Goal: Task Accomplishment & Management: Use online tool/utility

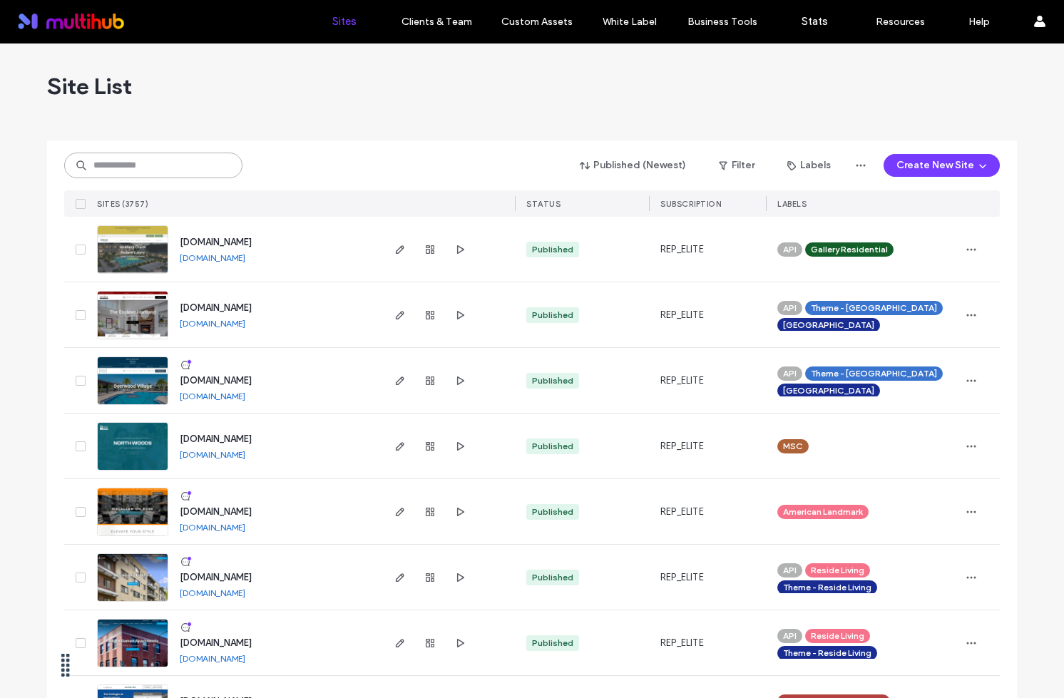
click at [162, 167] on input at bounding box center [153, 166] width 178 height 26
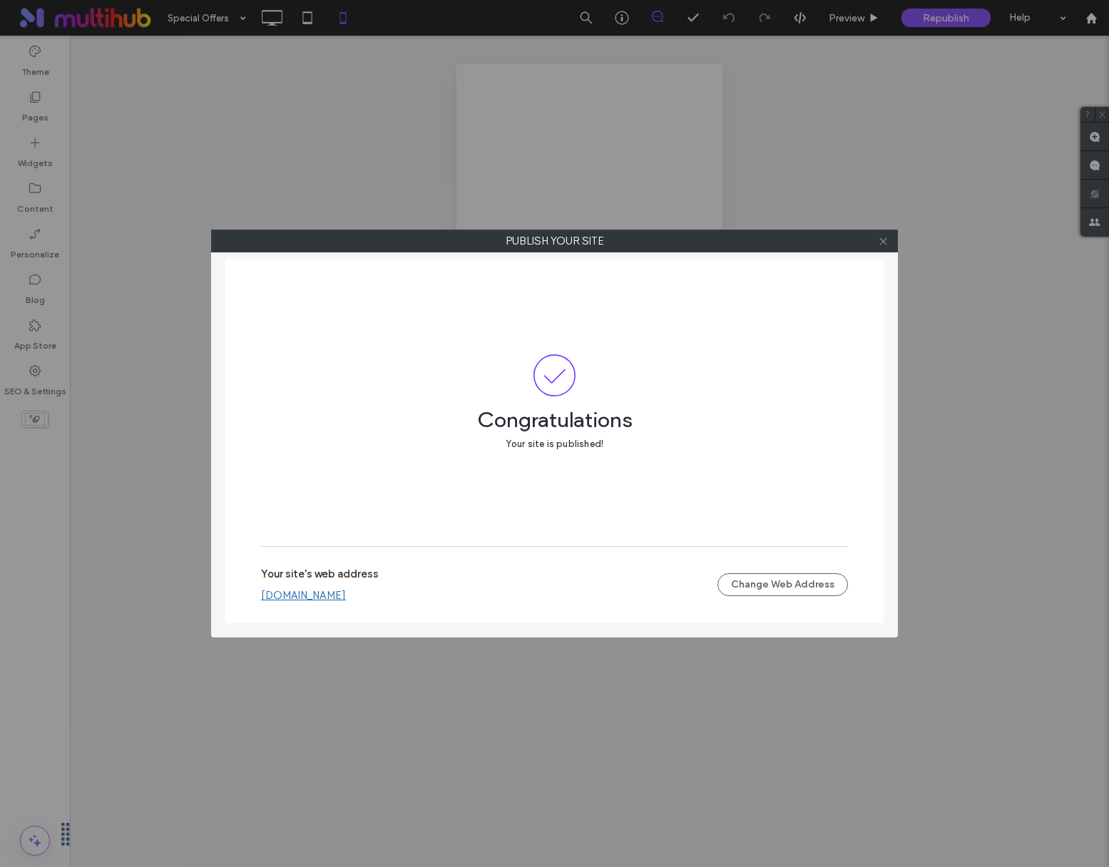
click at [880, 238] on icon at bounding box center [883, 241] width 11 height 11
click at [882, 238] on icon at bounding box center [883, 241] width 11 height 11
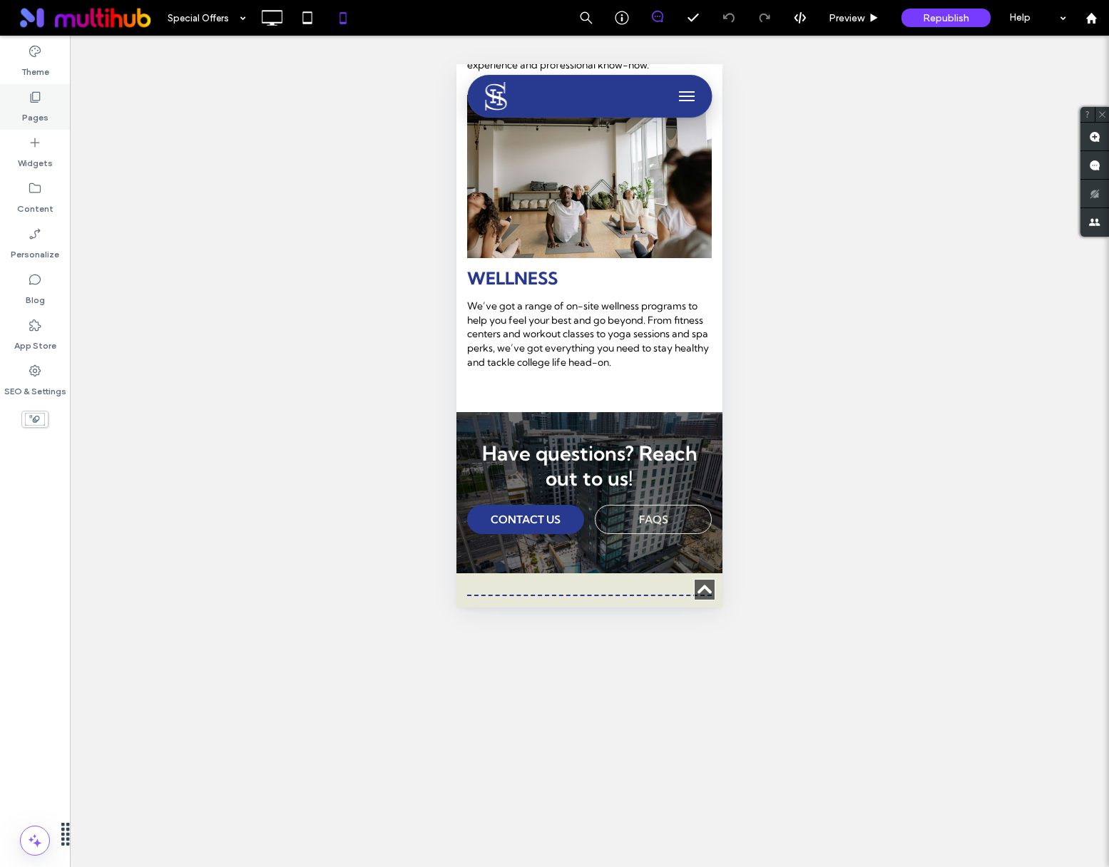
click at [26, 109] on label "Pages" at bounding box center [35, 114] width 26 height 20
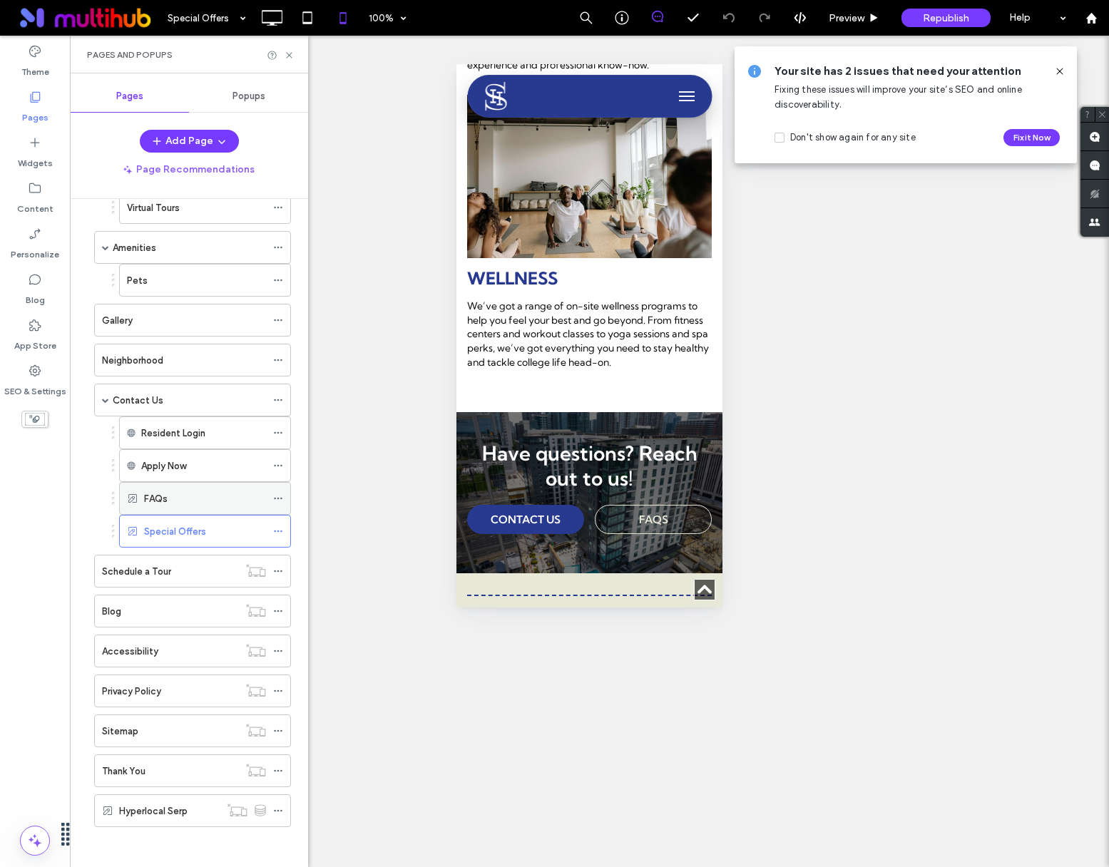
scroll to position [105, 0]
click at [278, 499] on use at bounding box center [278, 499] width 8 height 2
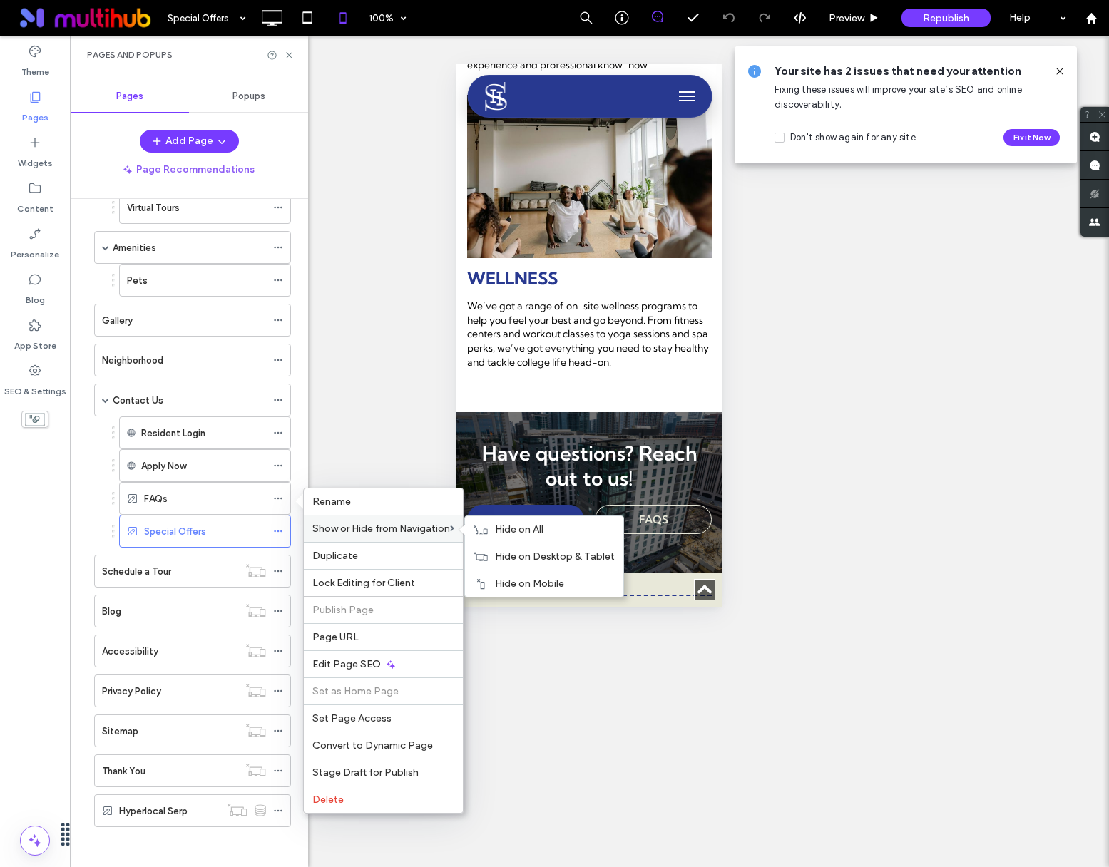
drag, startPoint x: 519, startPoint y: 539, endPoint x: 416, endPoint y: 539, distance: 103.4
click at [416, 539] on div "Show or Hide from Navigation Hide on All Hide on Desktop & Tablet Hide on Mobile" at bounding box center [383, 528] width 159 height 27
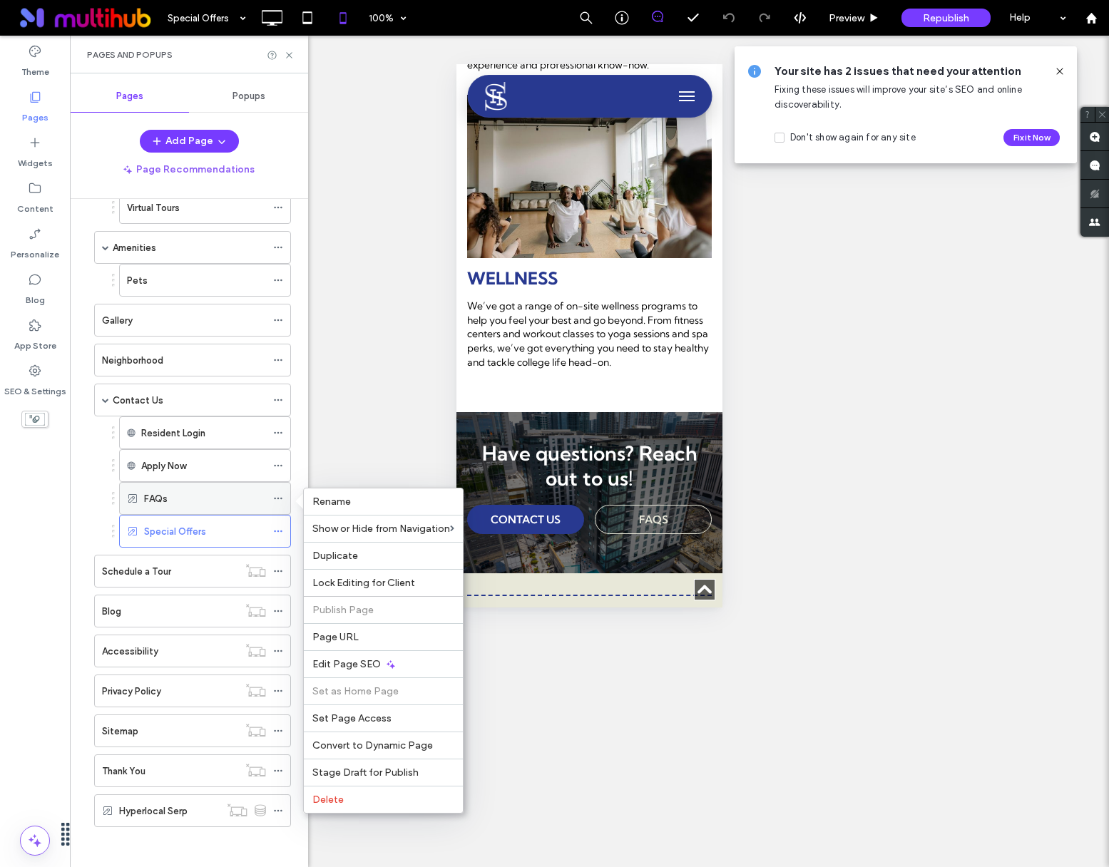
click at [220, 497] on div "FAQs" at bounding box center [205, 499] width 122 height 15
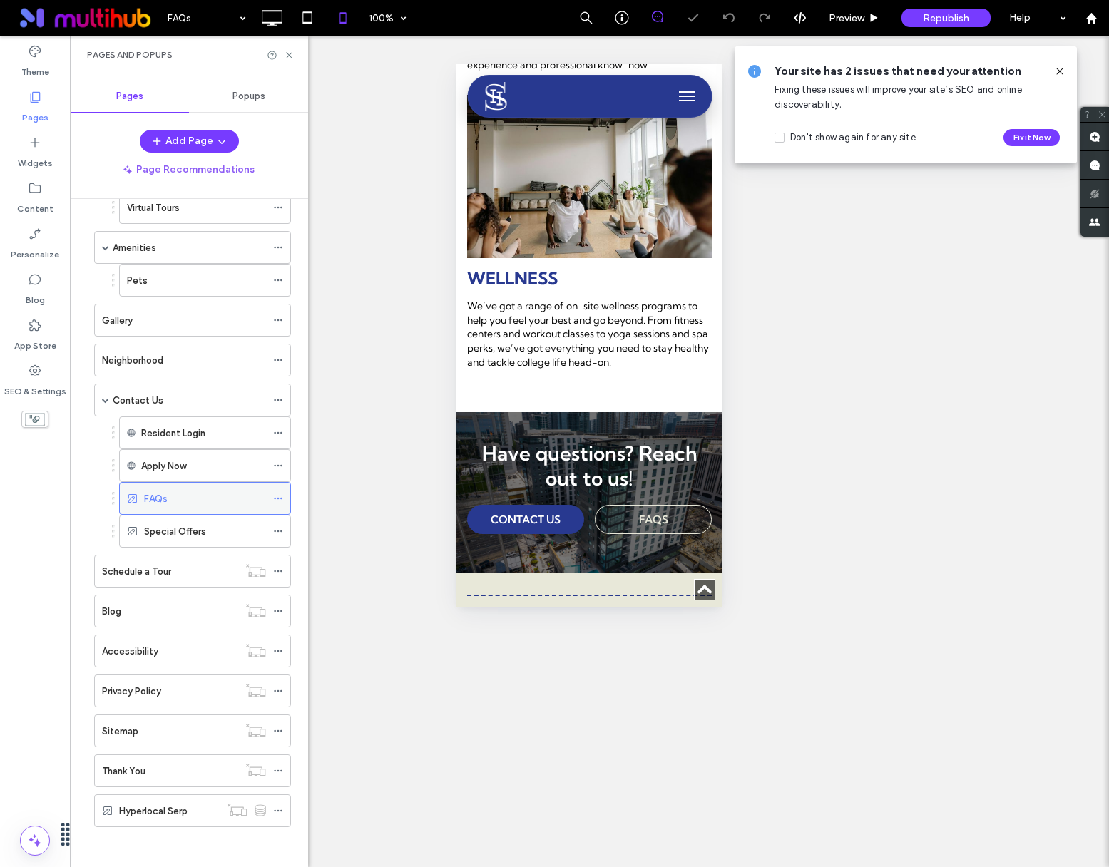
click at [275, 499] on icon at bounding box center [278, 499] width 10 height 10
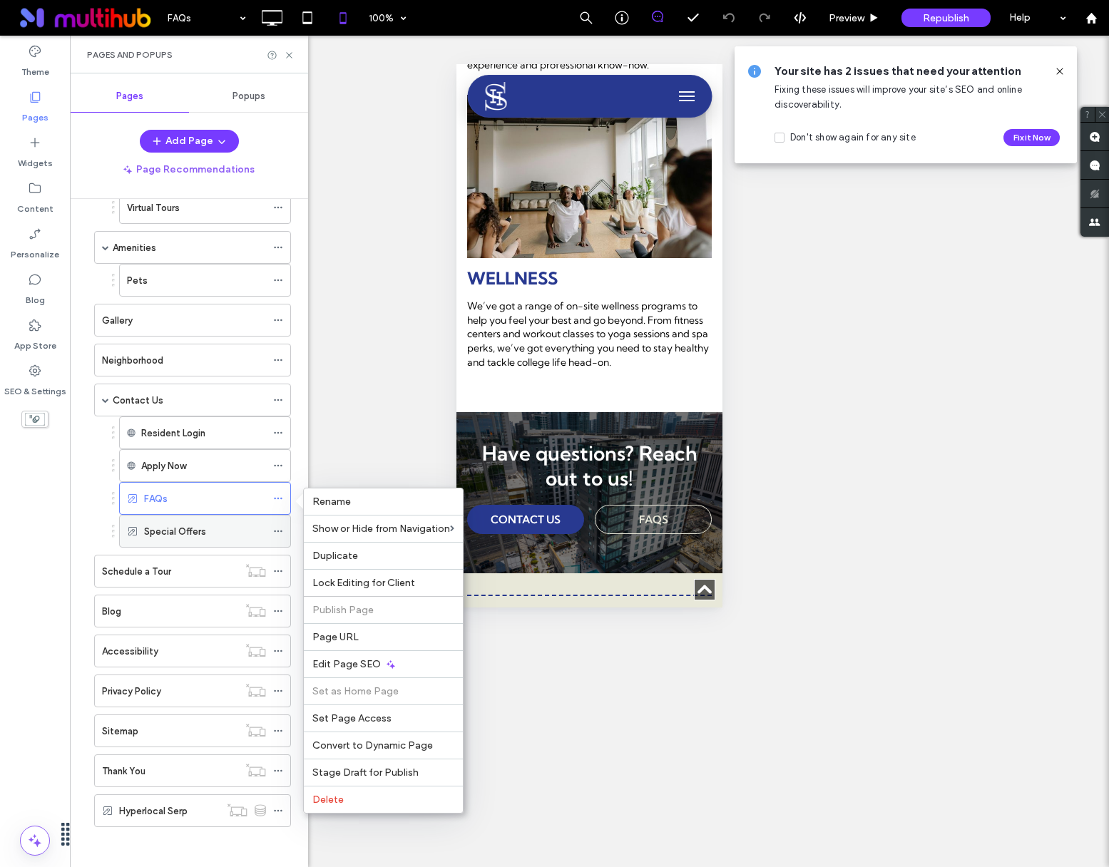
click at [218, 547] on div "Special Offers" at bounding box center [205, 531] width 172 height 33
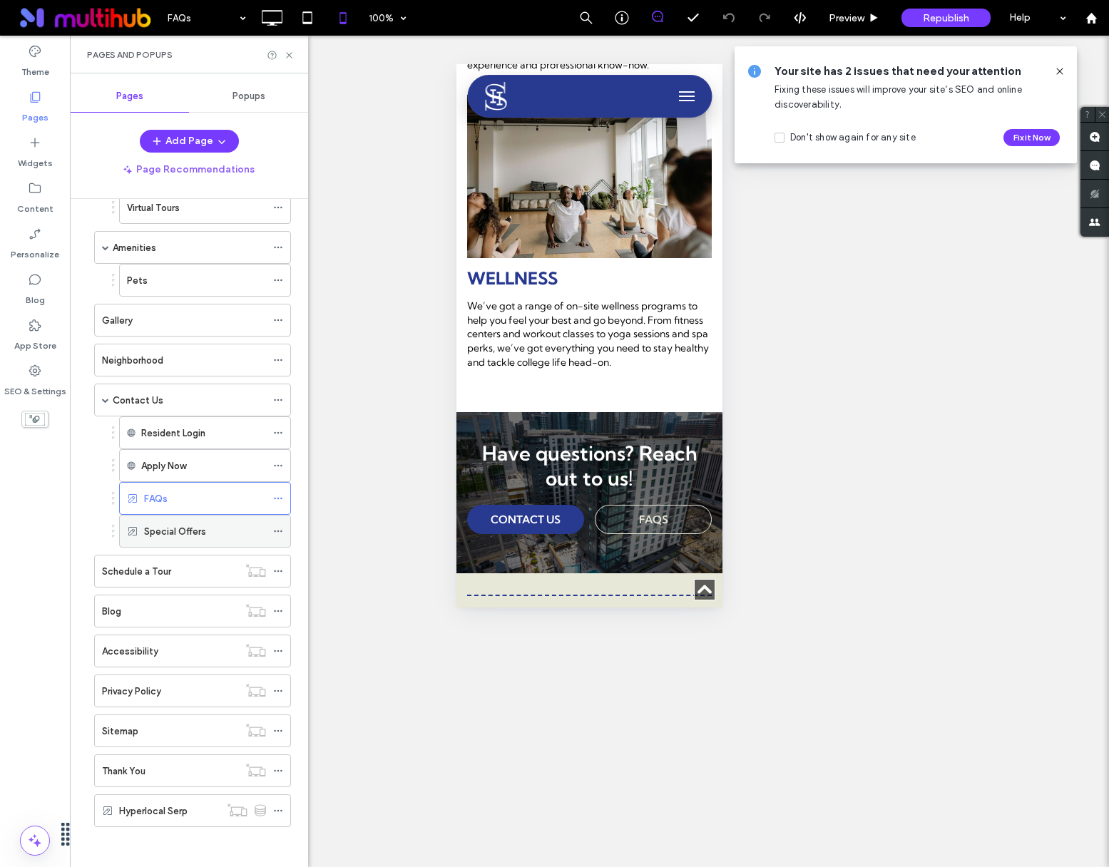
click at [223, 533] on div "Special Offers" at bounding box center [205, 531] width 122 height 15
click at [267, 18] on icon at bounding box center [272, 18] width 29 height 29
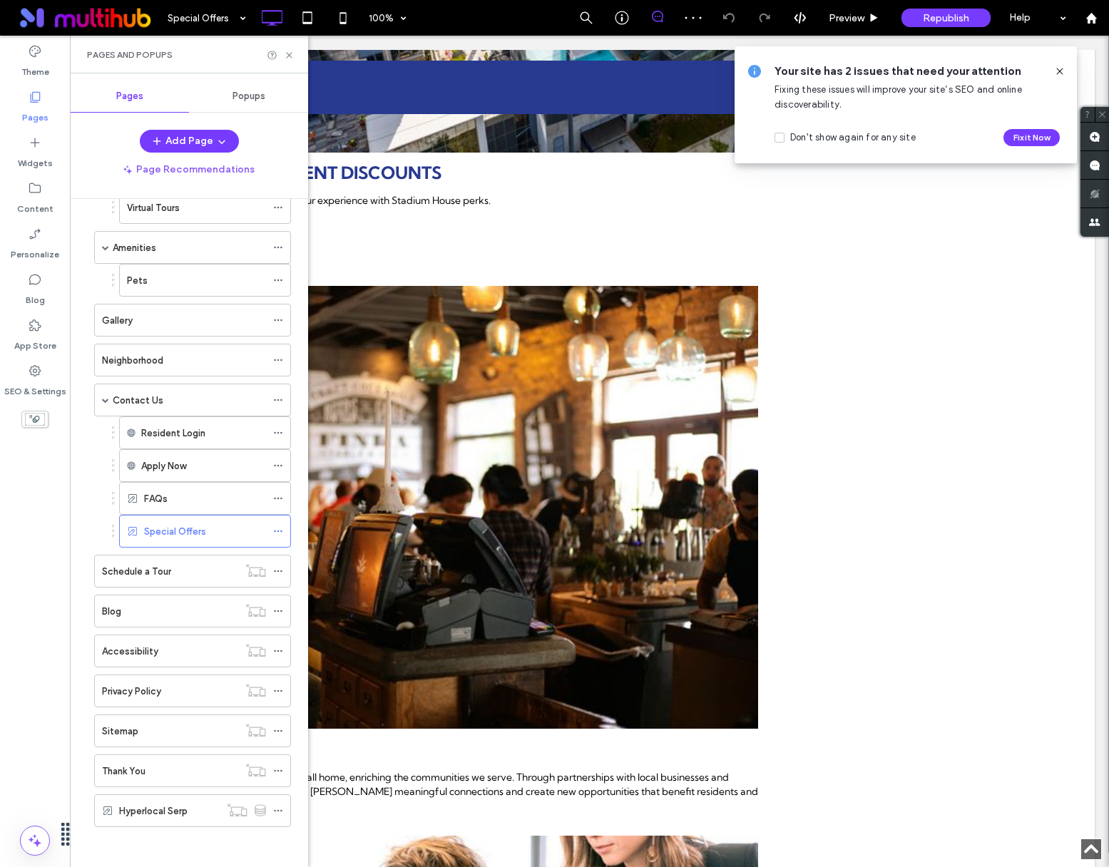
click at [1057, 70] on icon at bounding box center [1059, 71] width 11 height 11
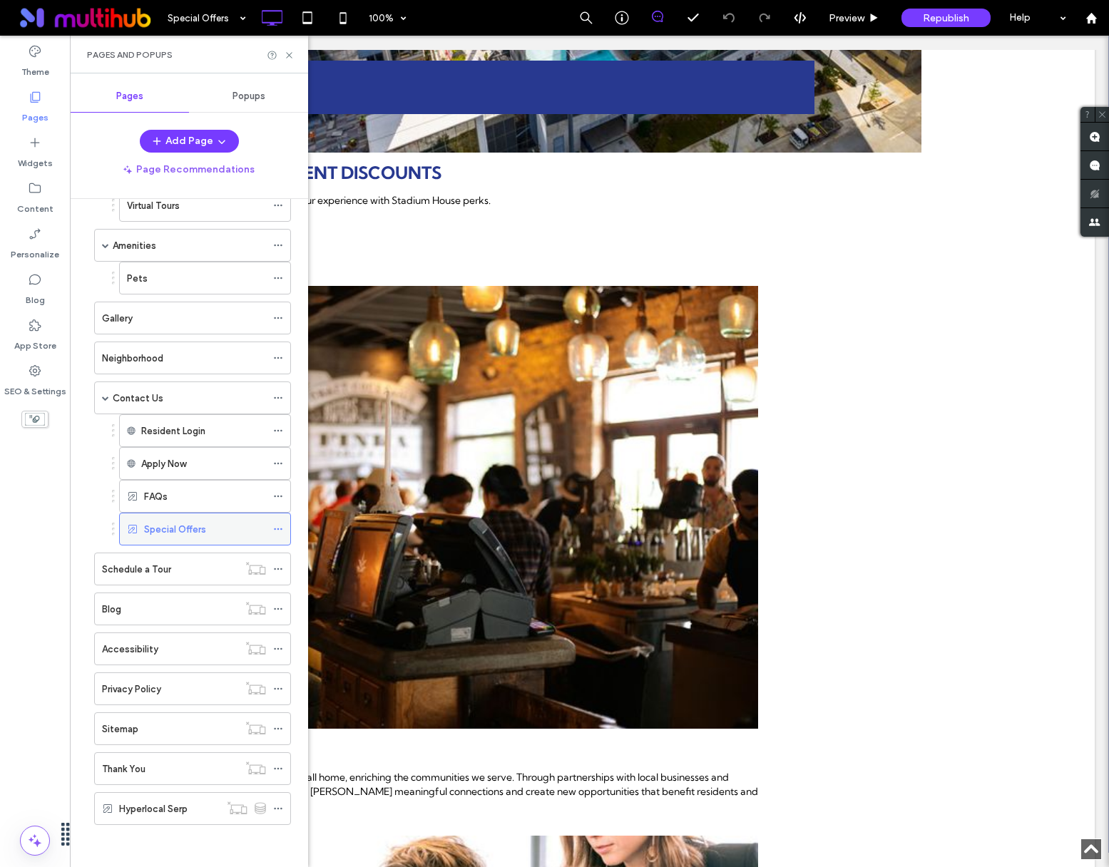
scroll to position [108, 0]
click at [284, 48] on div "Pages and Popups" at bounding box center [189, 55] width 238 height 38
click at [288, 55] on use at bounding box center [289, 55] width 6 height 6
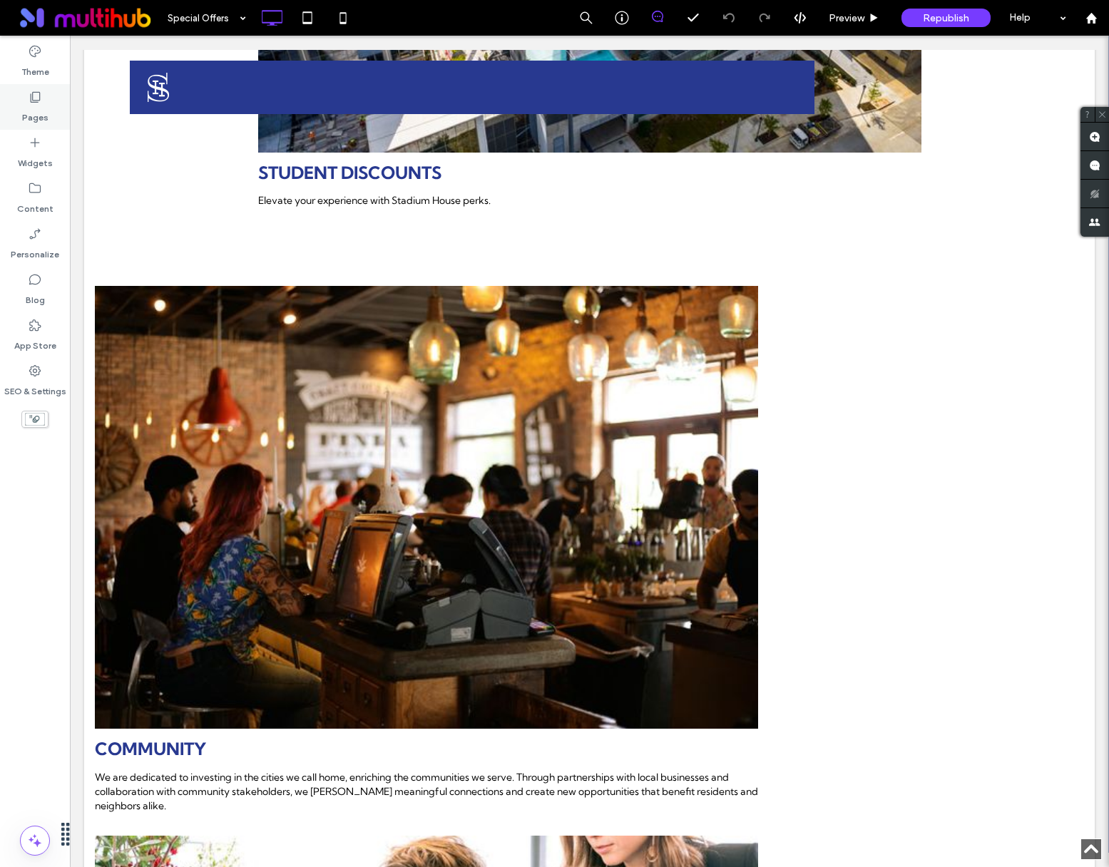
click at [41, 118] on label "Pages" at bounding box center [35, 114] width 26 height 20
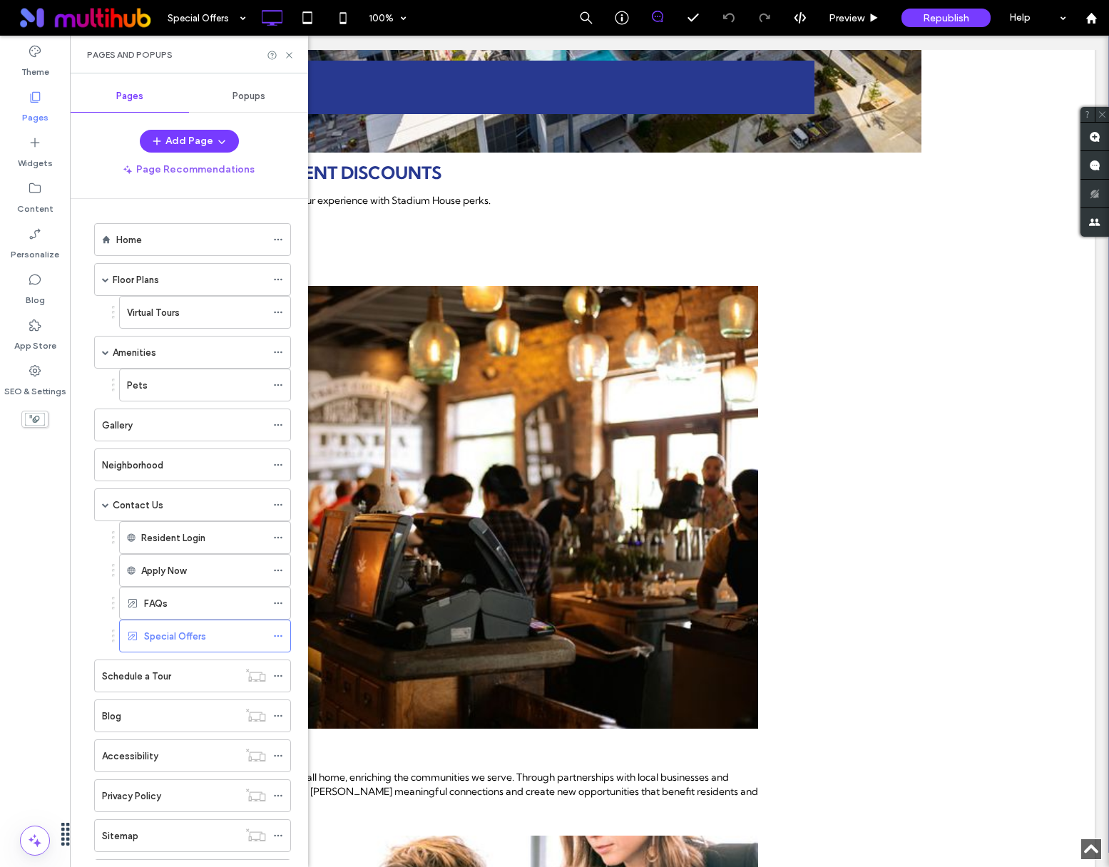
click at [229, 598] on div "FAQs" at bounding box center [205, 603] width 122 height 15
click at [292, 51] on icon at bounding box center [289, 55] width 11 height 11
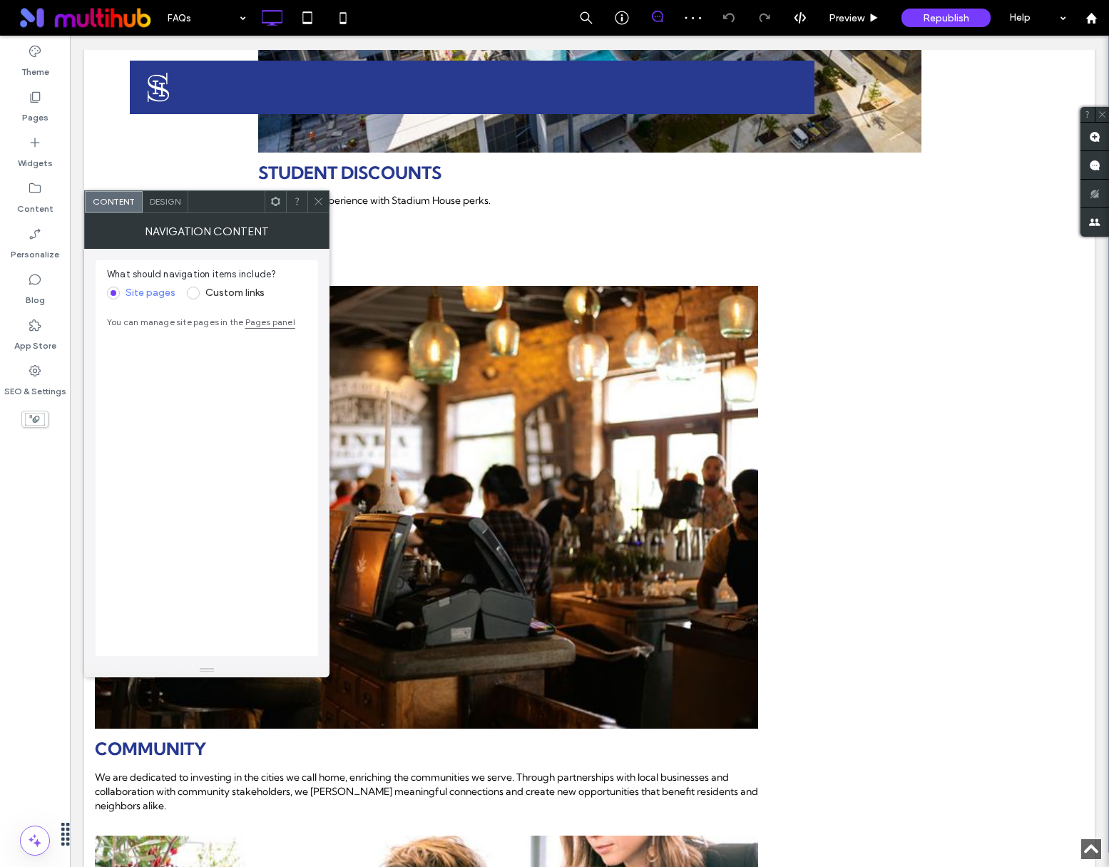
click at [167, 202] on span "Design" at bounding box center [165, 201] width 31 height 11
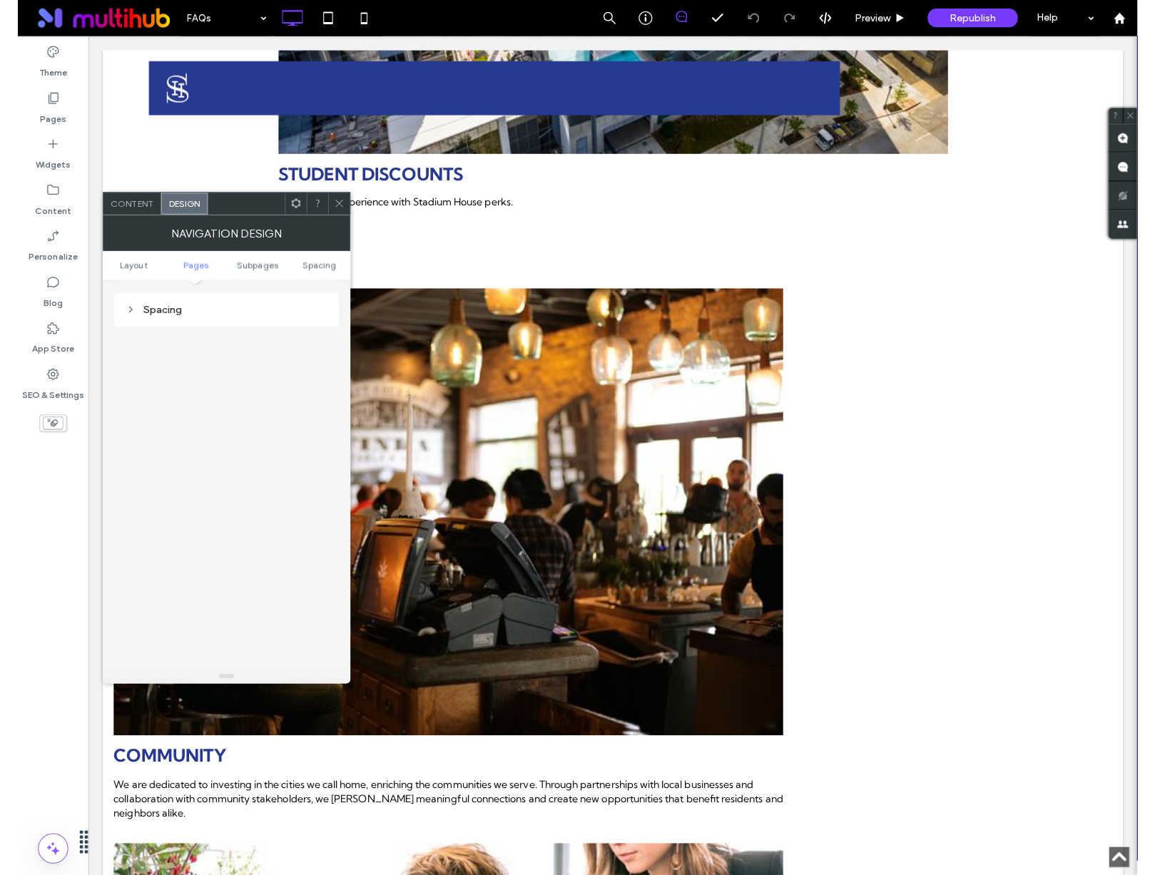
scroll to position [574, 0]
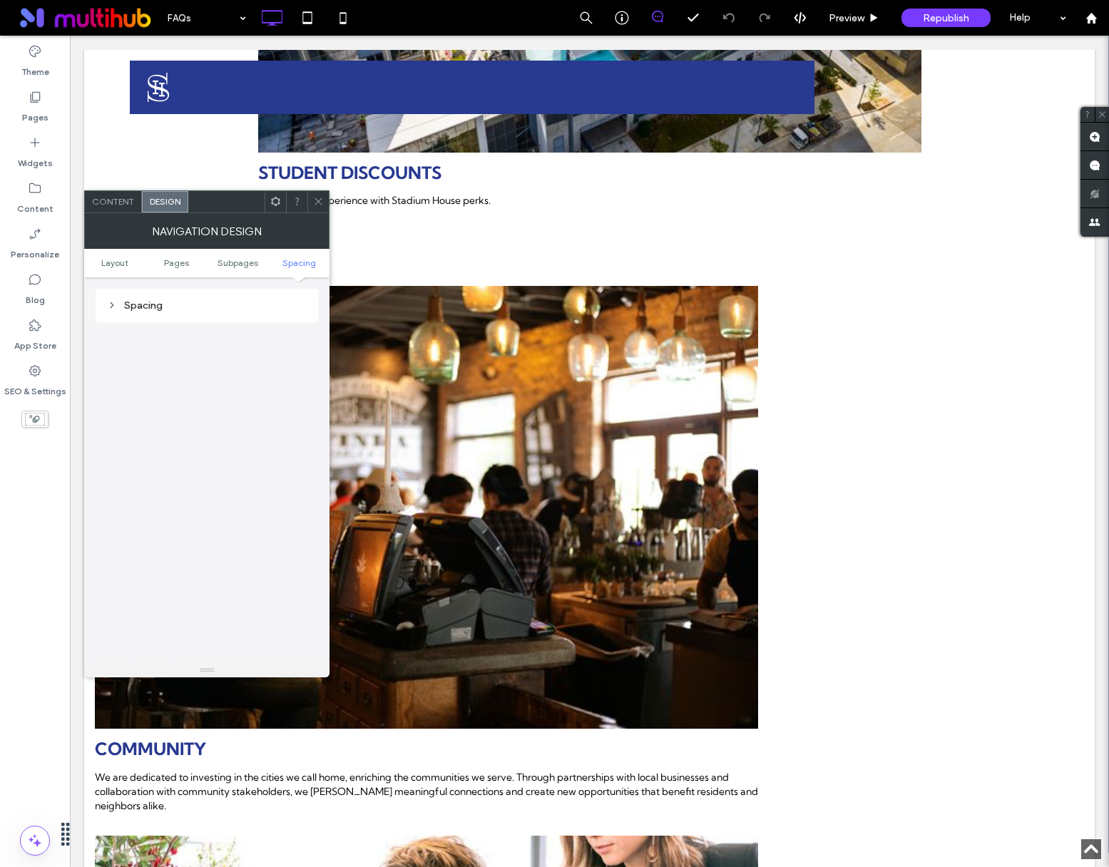
click at [114, 205] on span "Content" at bounding box center [113, 201] width 42 height 11
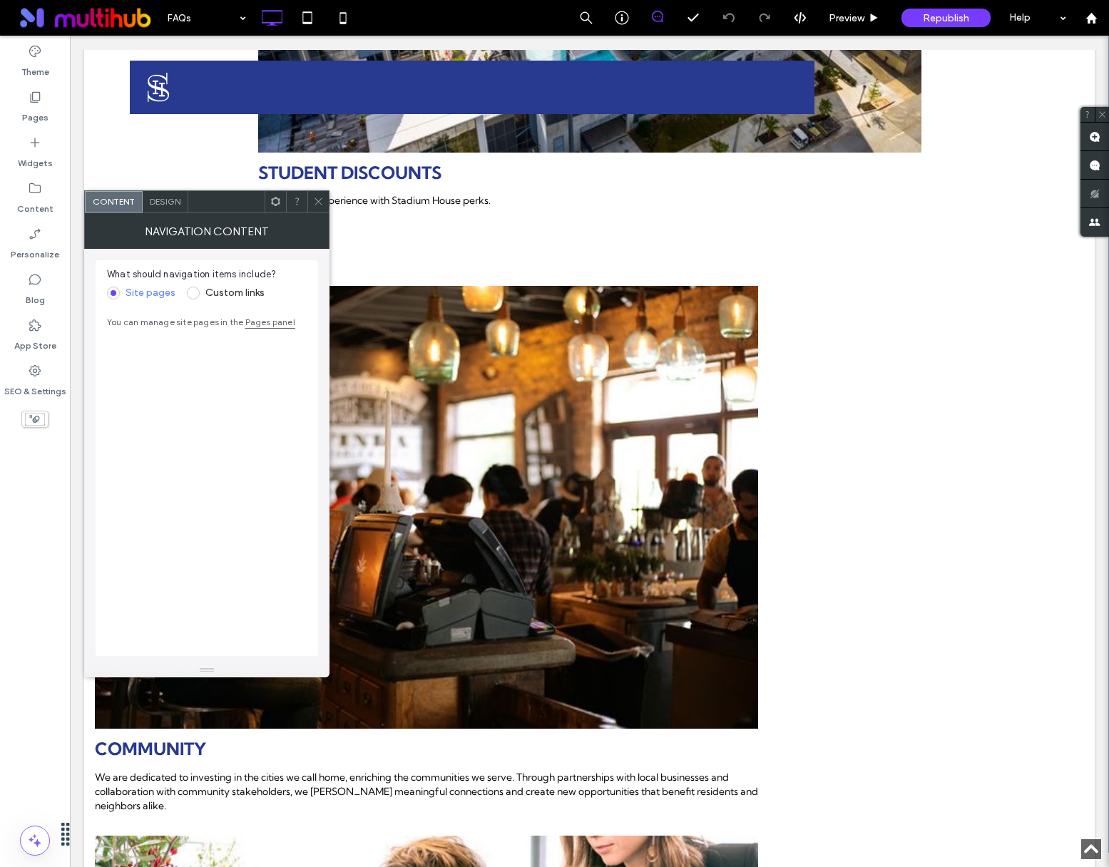
click at [258, 324] on link "Pages panel" at bounding box center [270, 322] width 50 height 11
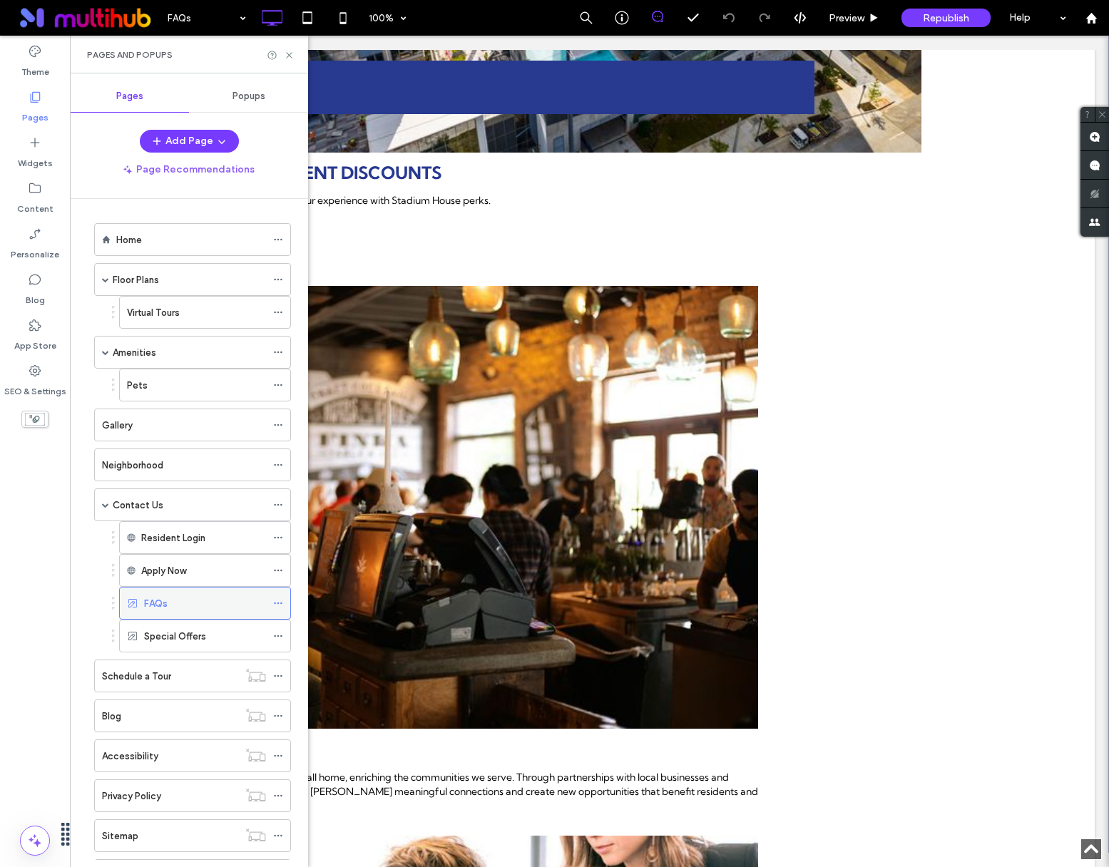
click at [279, 606] on icon at bounding box center [278, 604] width 10 height 10
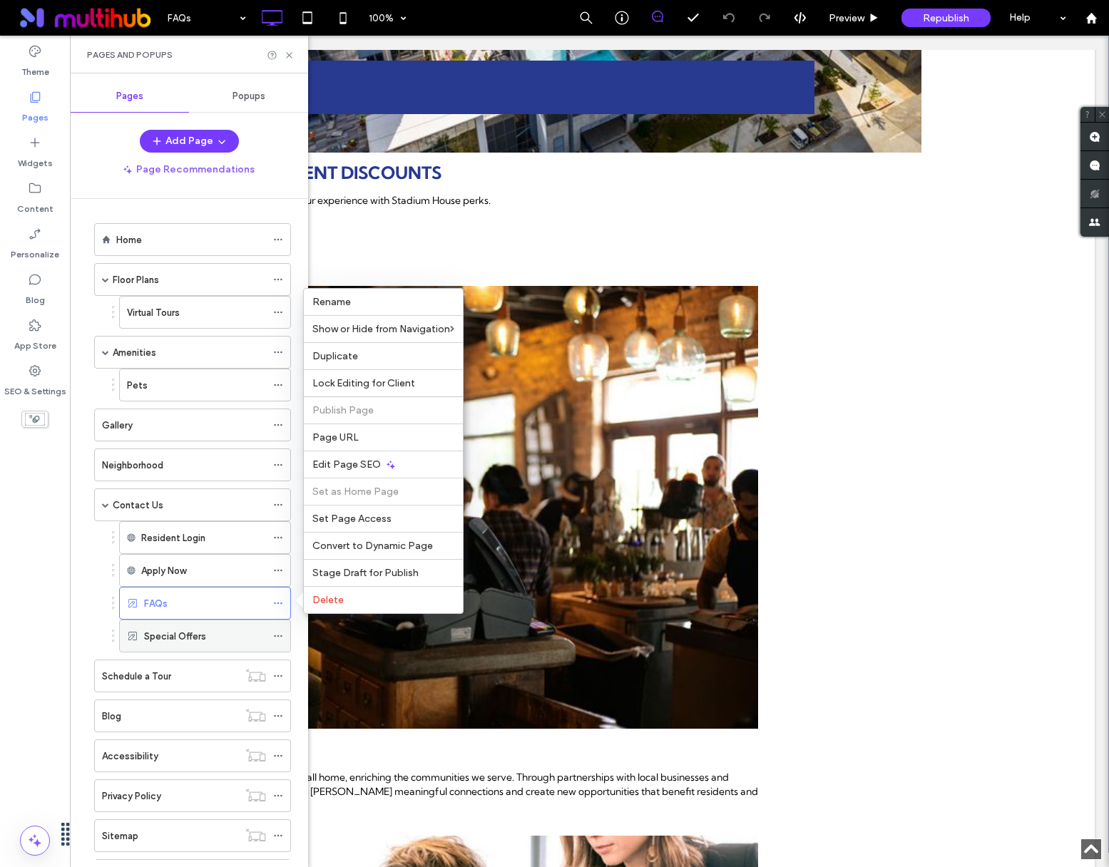
click at [214, 633] on div "Special Offers" at bounding box center [205, 636] width 122 height 15
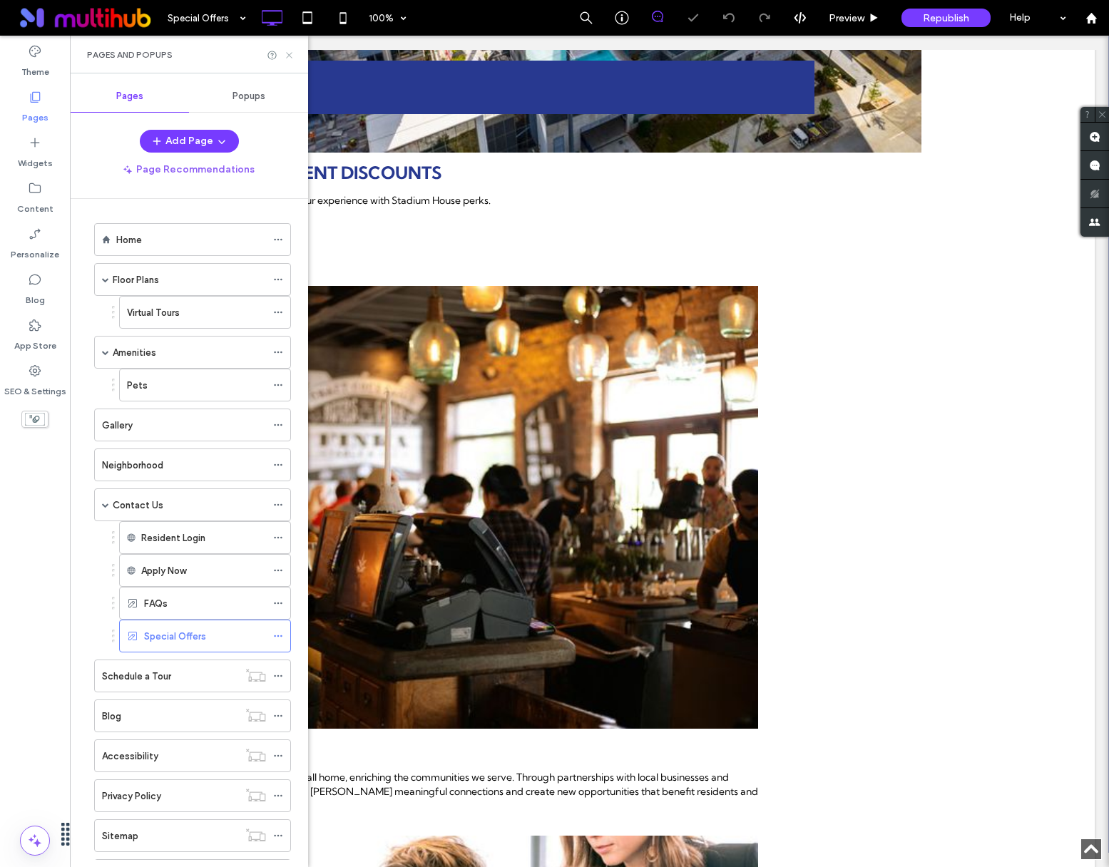
click at [288, 59] on icon at bounding box center [289, 55] width 11 height 11
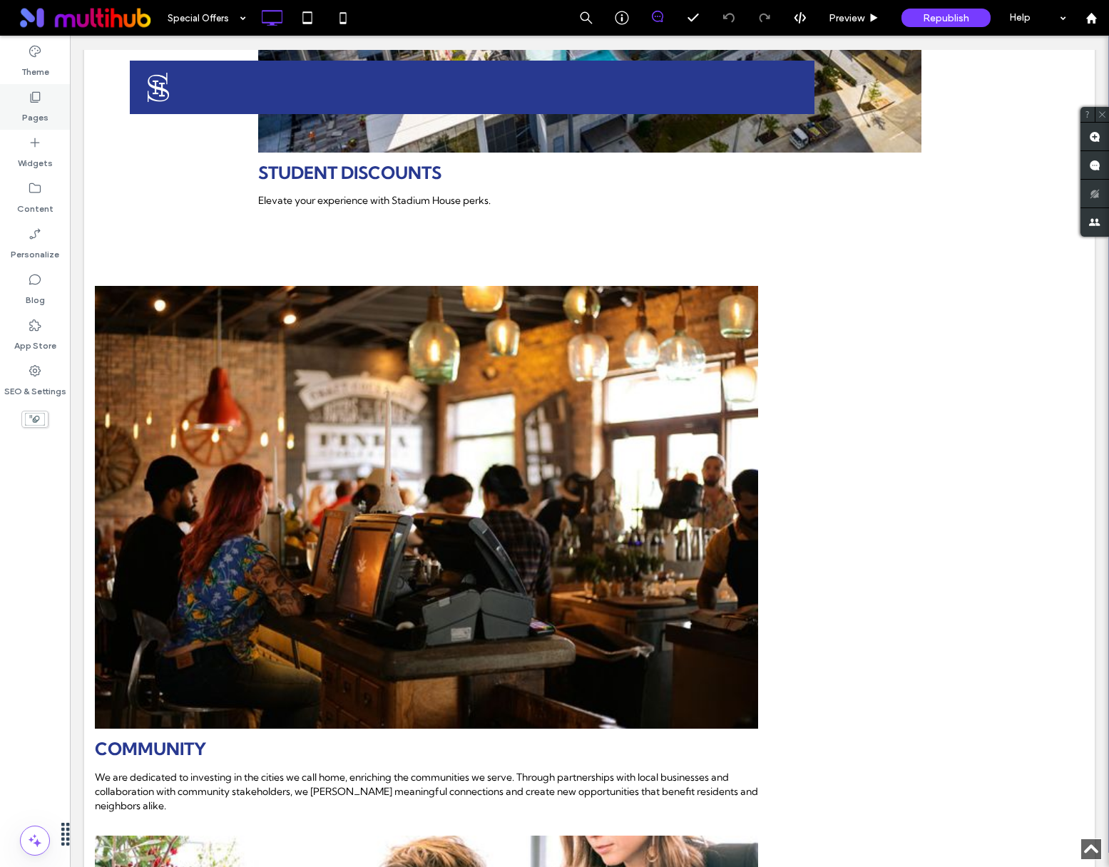
click at [48, 118] on div "Pages" at bounding box center [35, 107] width 70 height 46
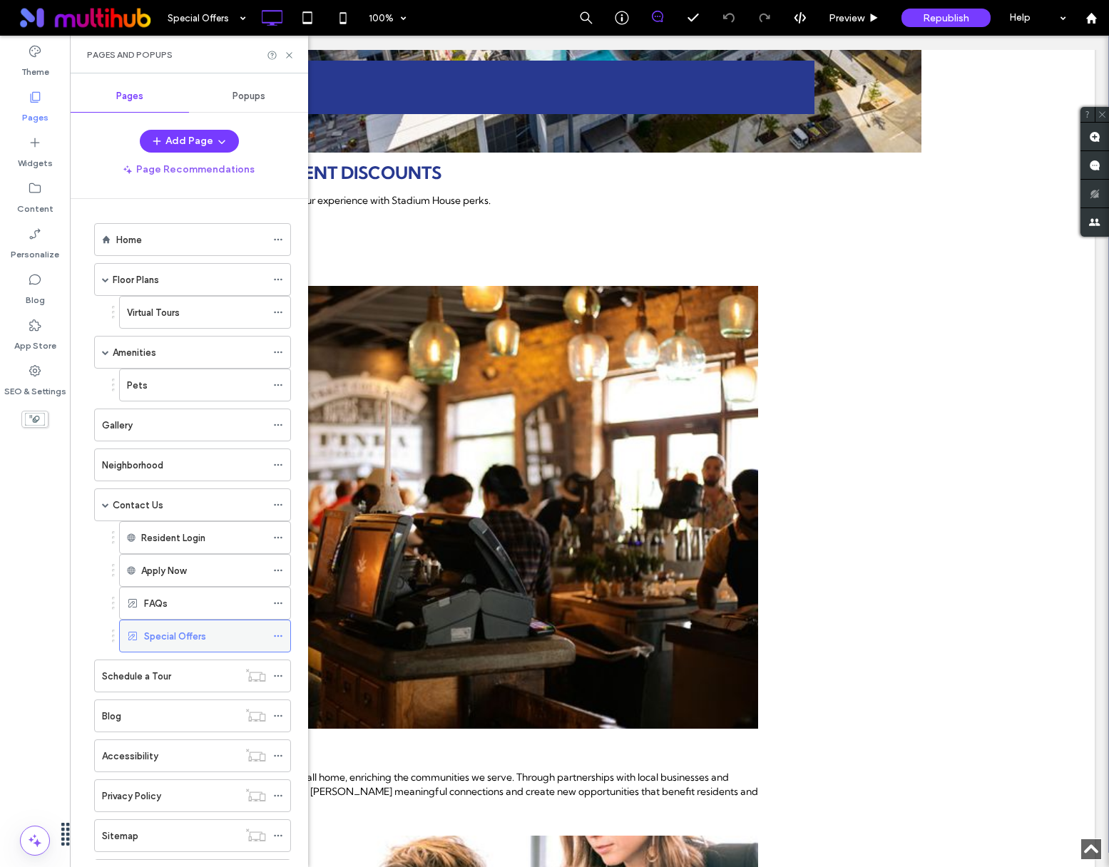
click at [275, 636] on use at bounding box center [278, 637] width 8 height 2
click at [285, 52] on icon at bounding box center [289, 55] width 11 height 11
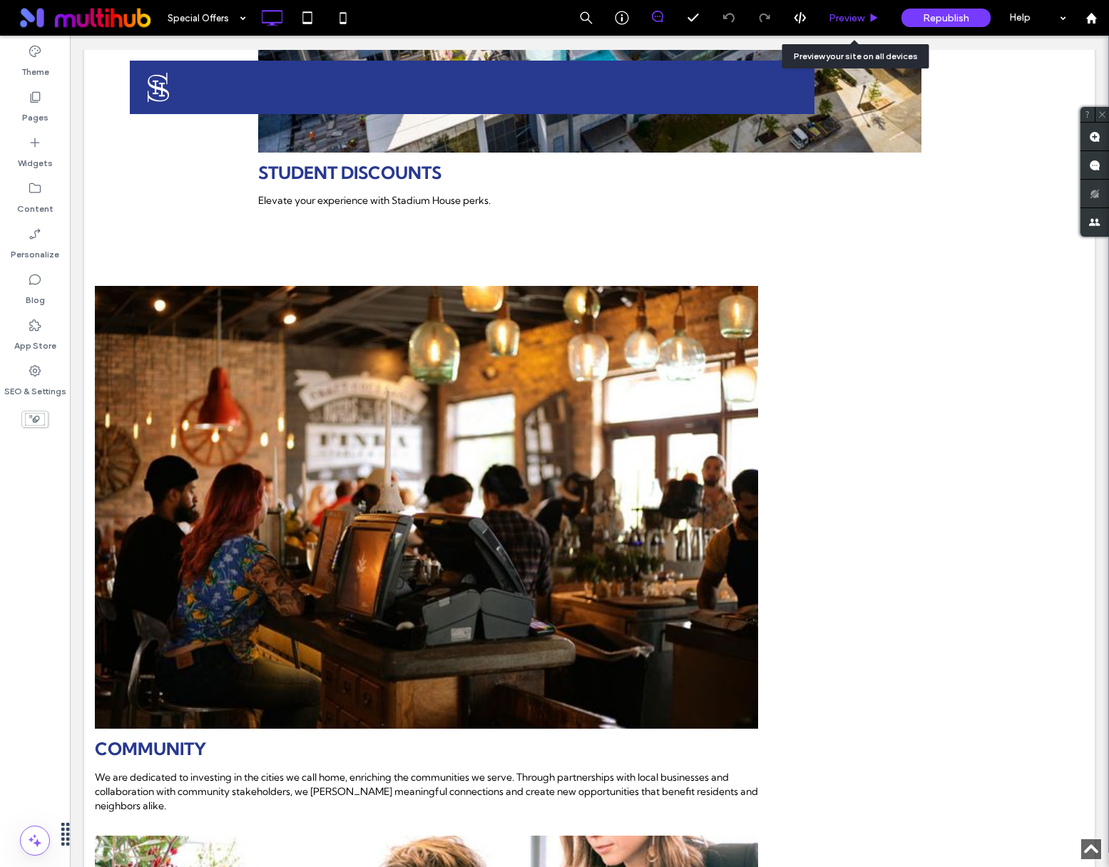
click at [861, 21] on span "Preview" at bounding box center [847, 18] width 36 height 12
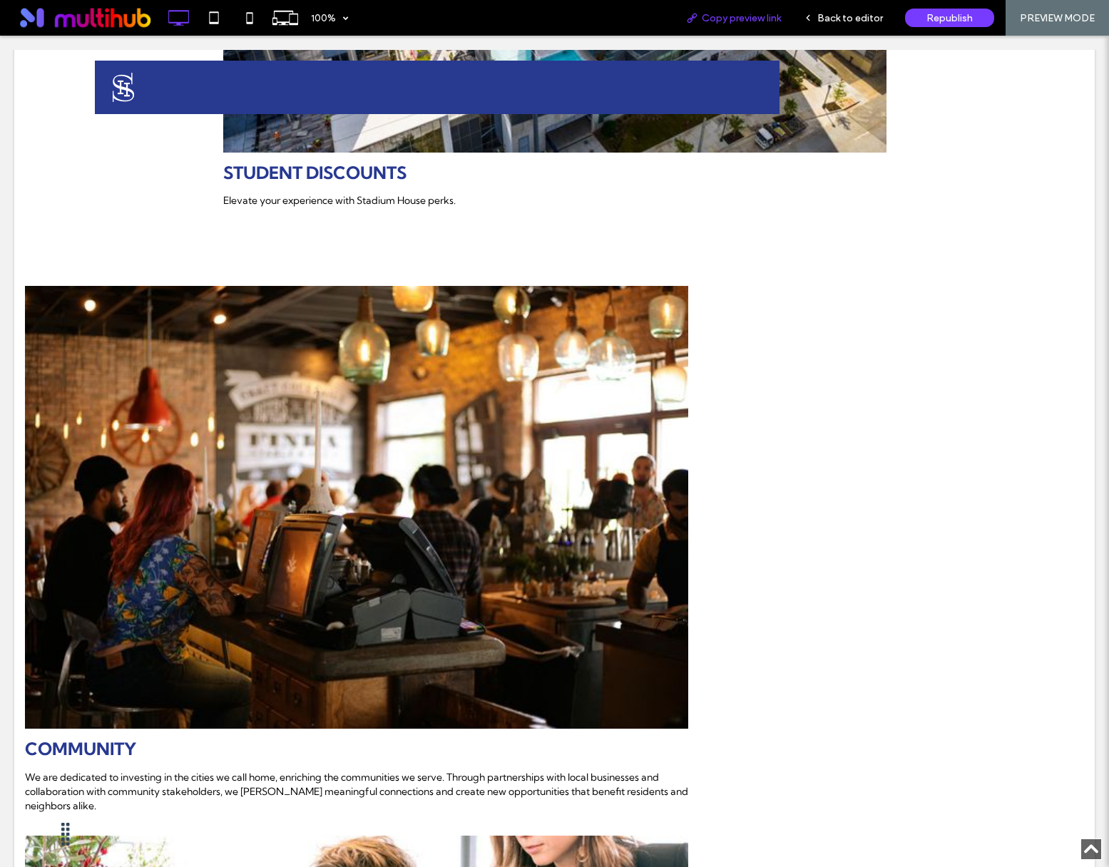
click at [761, 16] on span "Copy preview link" at bounding box center [741, 18] width 79 height 12
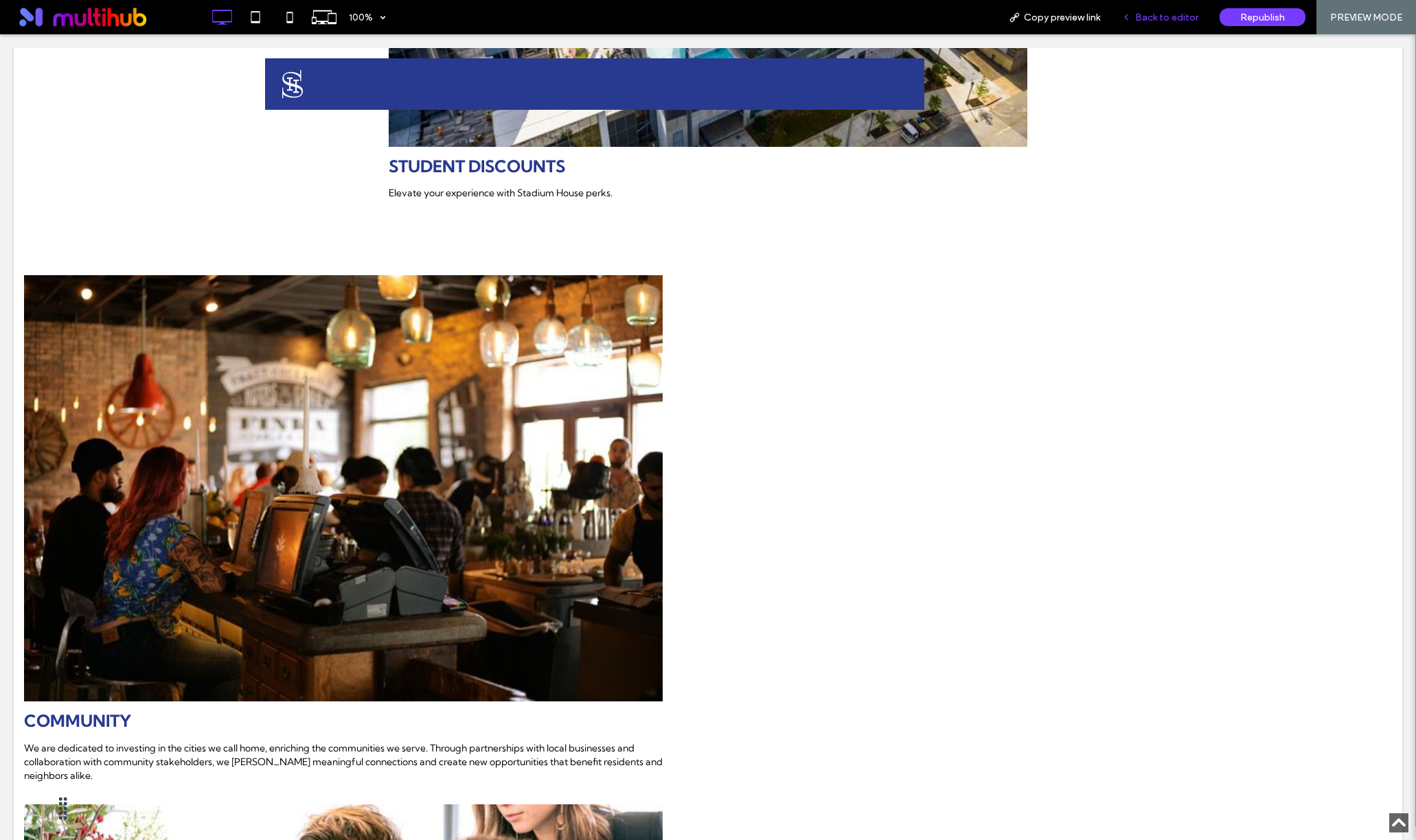
click at [1068, 19] on span "Back to editor" at bounding box center [1167, 17] width 64 height 12
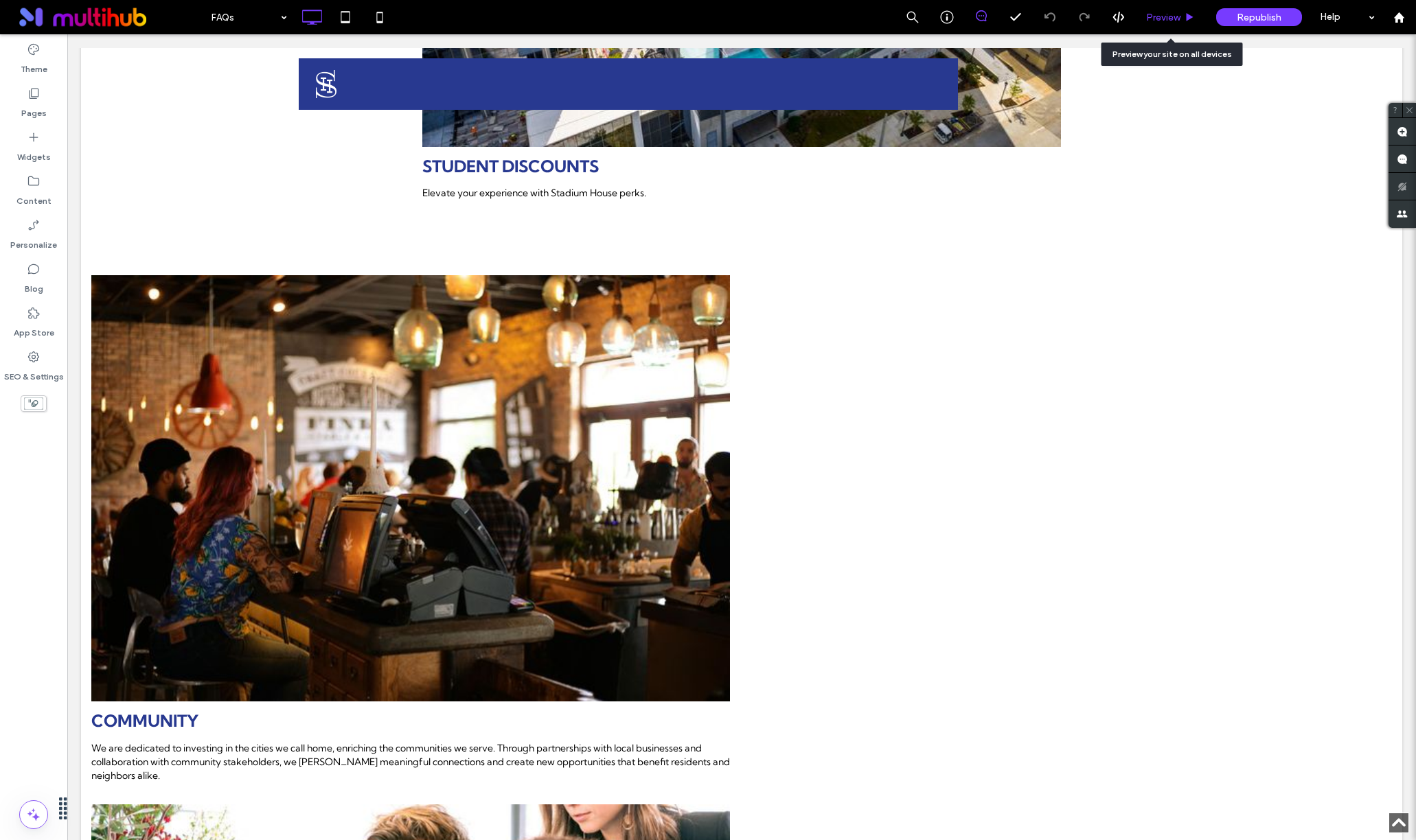
click at [1068, 15] on span "Preview" at bounding box center [1164, 17] width 35 height 12
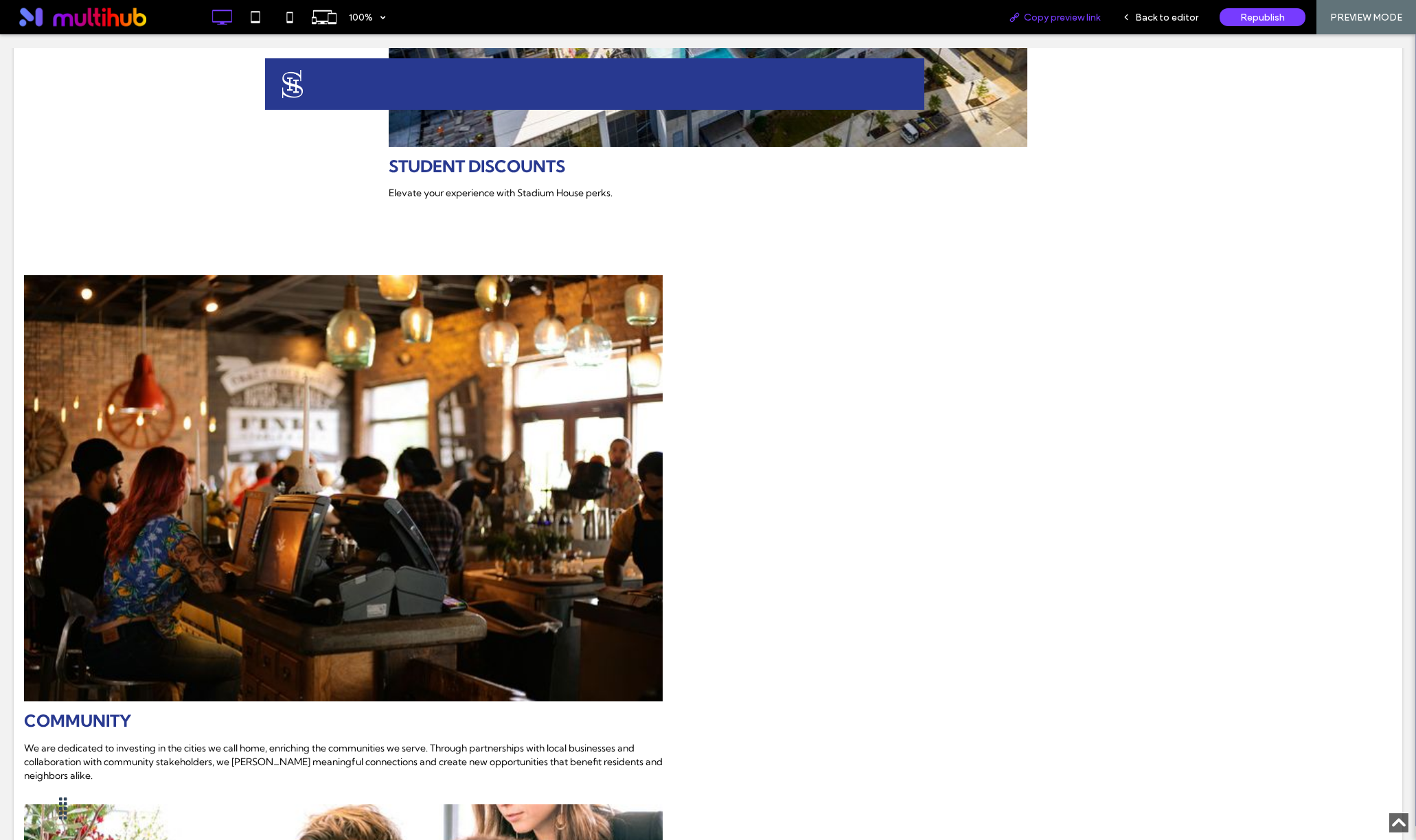
click at [1058, 22] on span "Copy preview link" at bounding box center [1062, 17] width 76 height 12
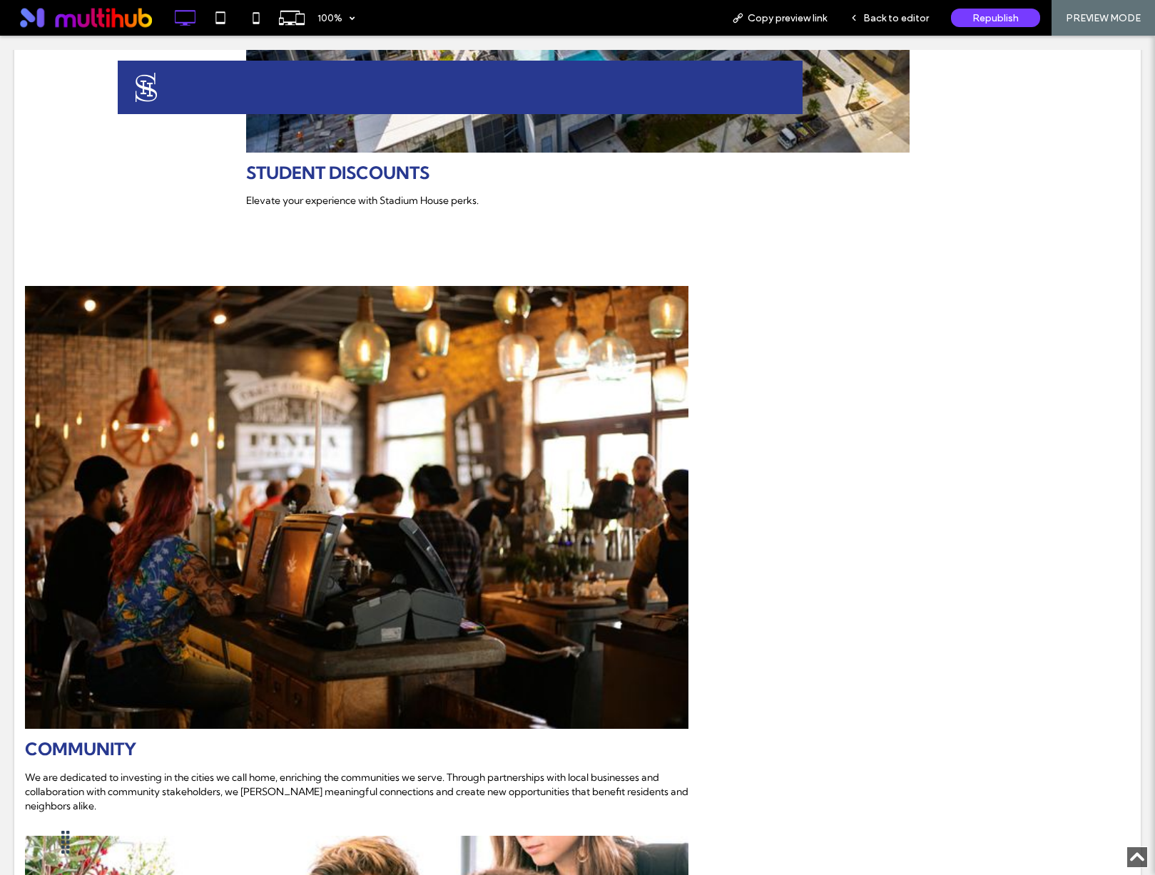
click at [24, 14] on span at bounding box center [89, 18] width 156 height 29
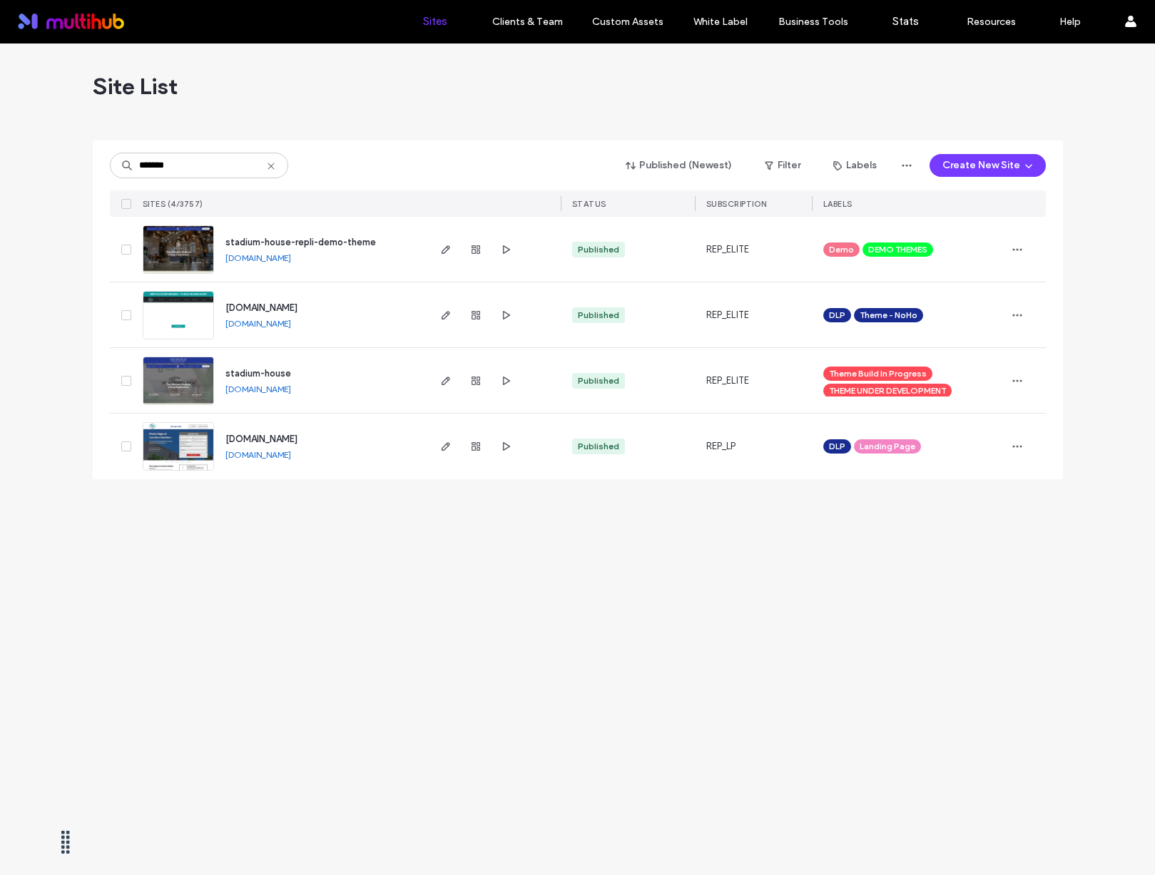
type input "*******"
click at [291, 256] on link "[DOMAIN_NAME]" at bounding box center [258, 258] width 66 height 11
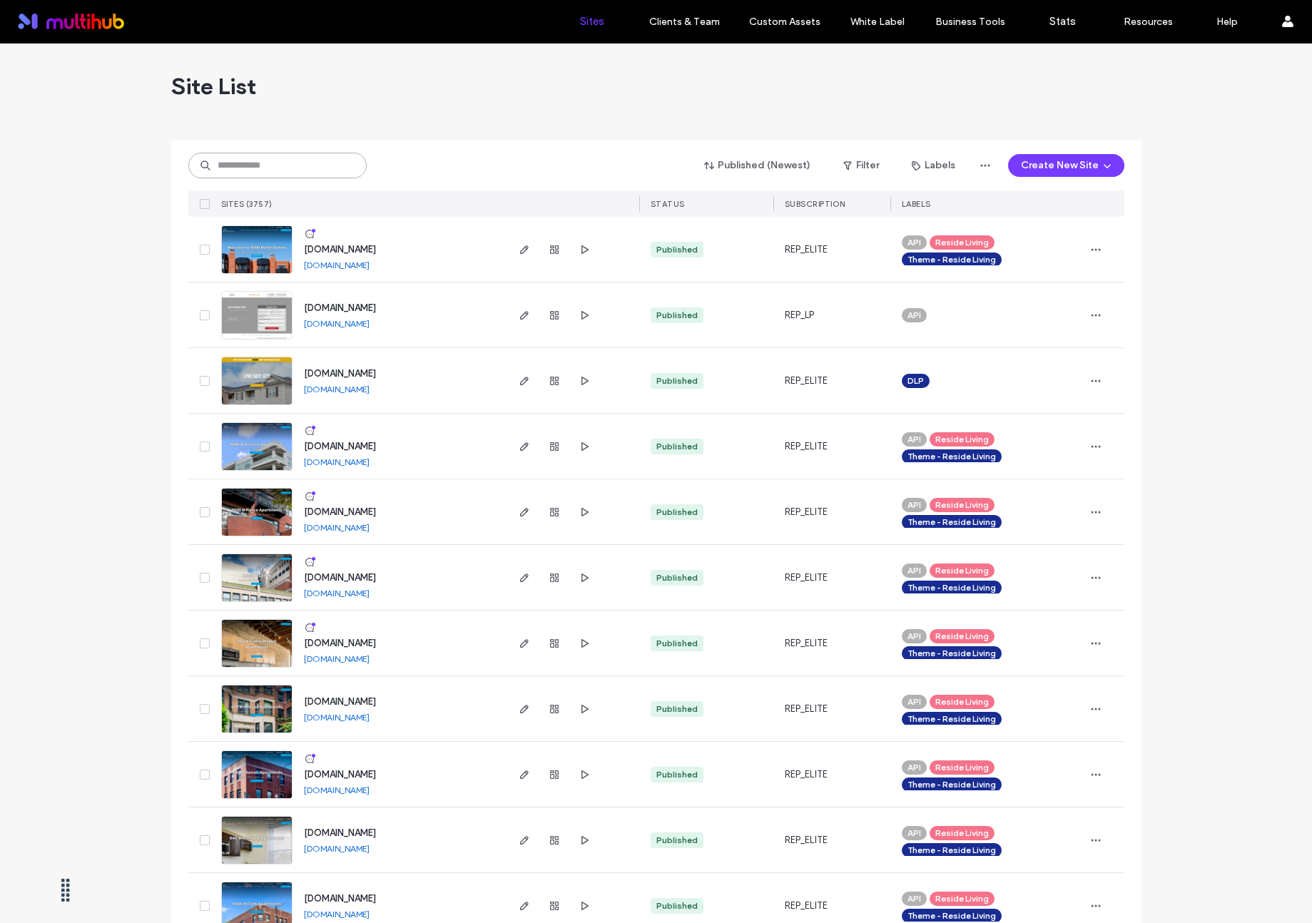
click at [278, 175] on input at bounding box center [277, 166] width 178 height 26
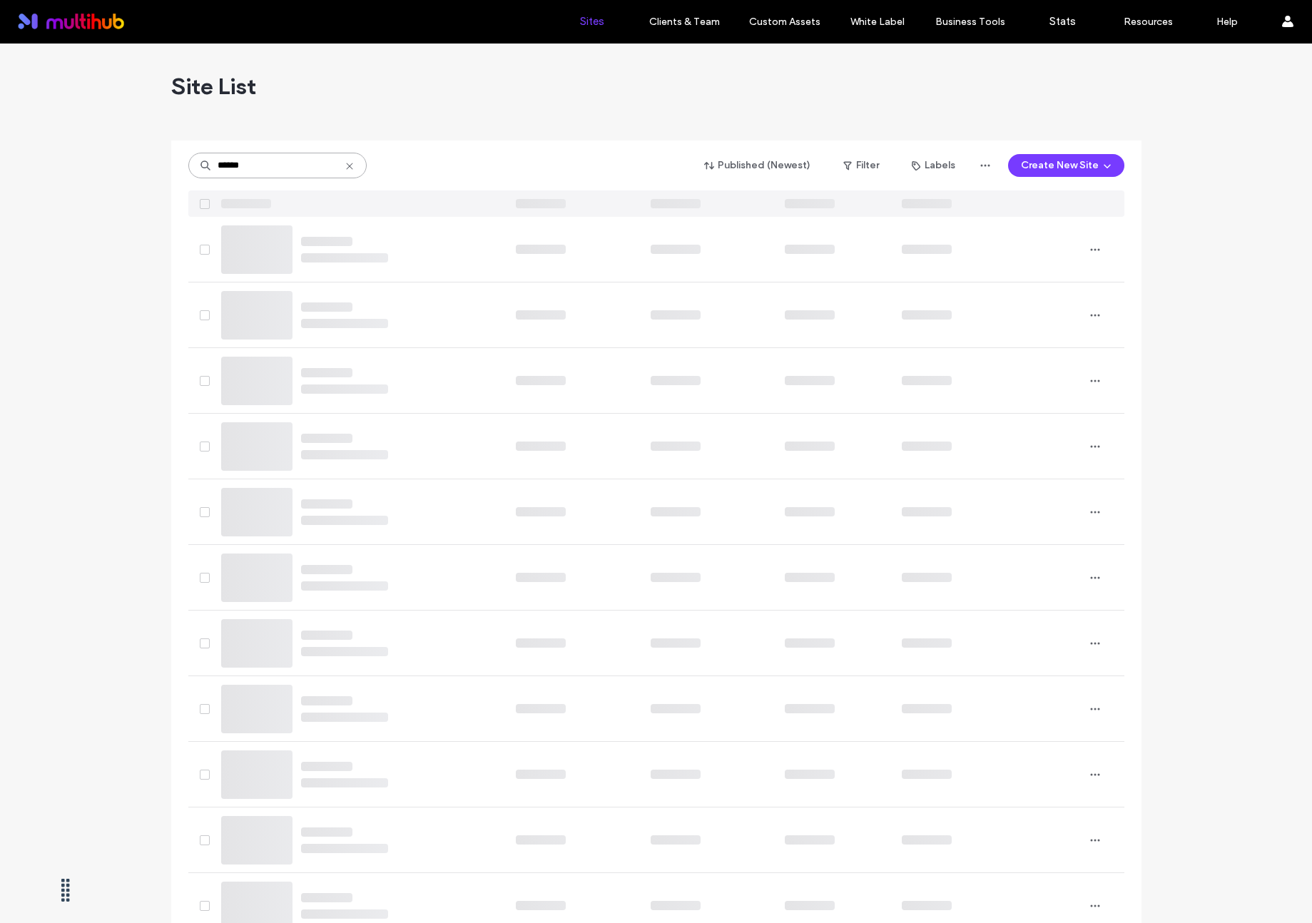
type input "******"
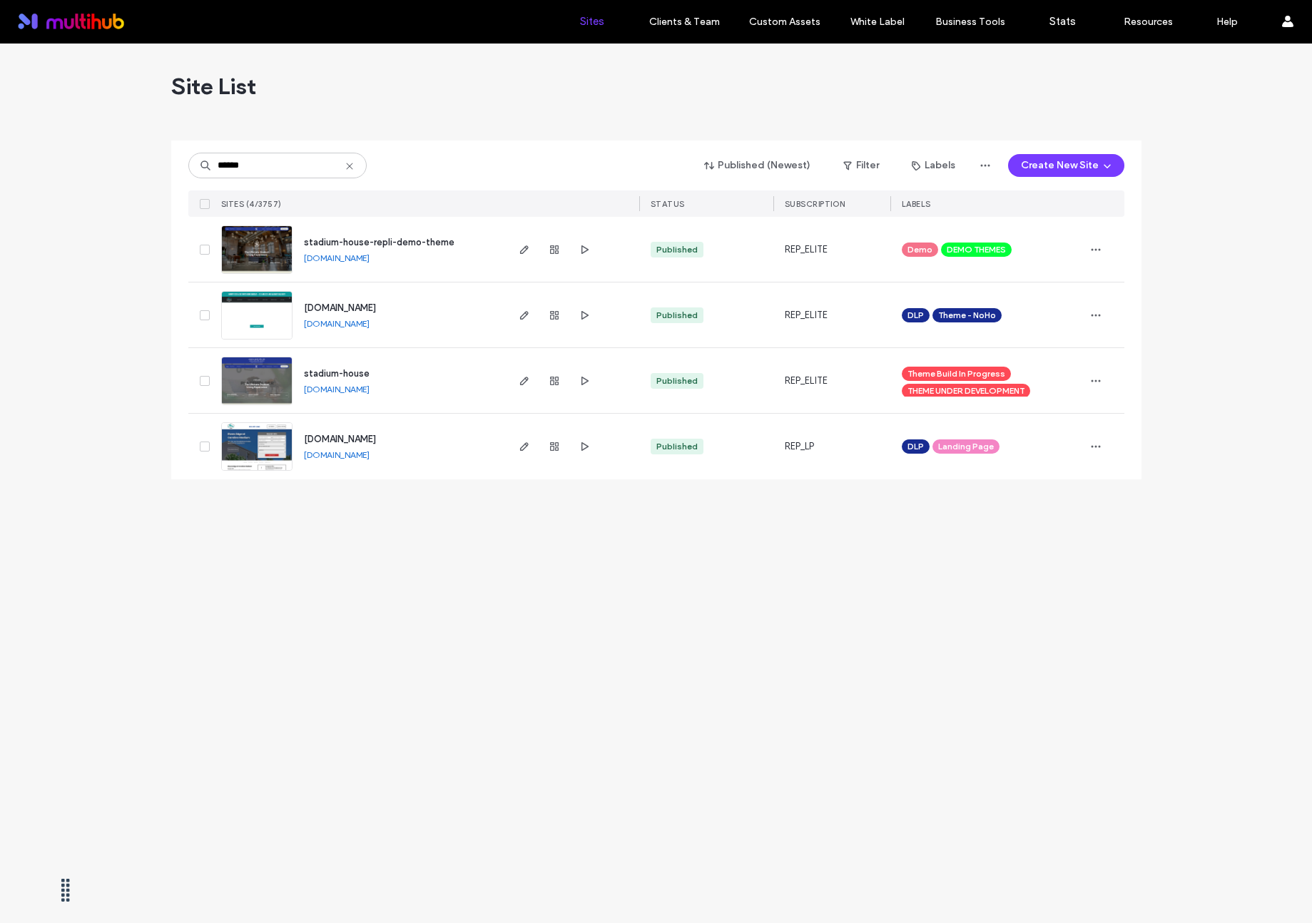
click at [370, 253] on div "[DOMAIN_NAME]" at bounding box center [337, 258] width 66 height 11
click at [370, 253] on link "[DOMAIN_NAME]" at bounding box center [337, 258] width 66 height 11
click at [519, 244] on icon "button" at bounding box center [524, 249] width 11 height 11
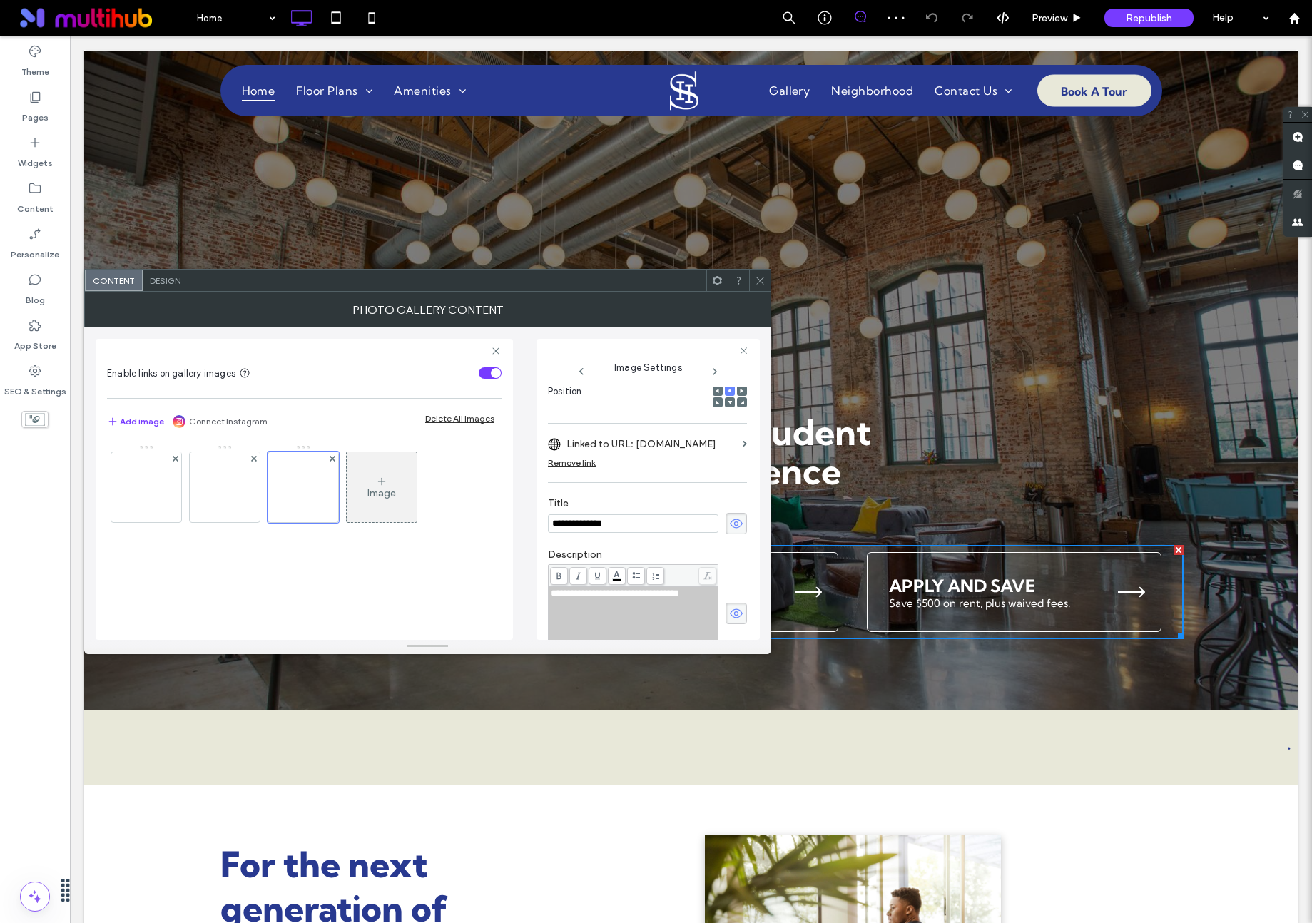
click at [715, 447] on label "Linked to URL: [DOMAIN_NAME]" at bounding box center [651, 444] width 170 height 26
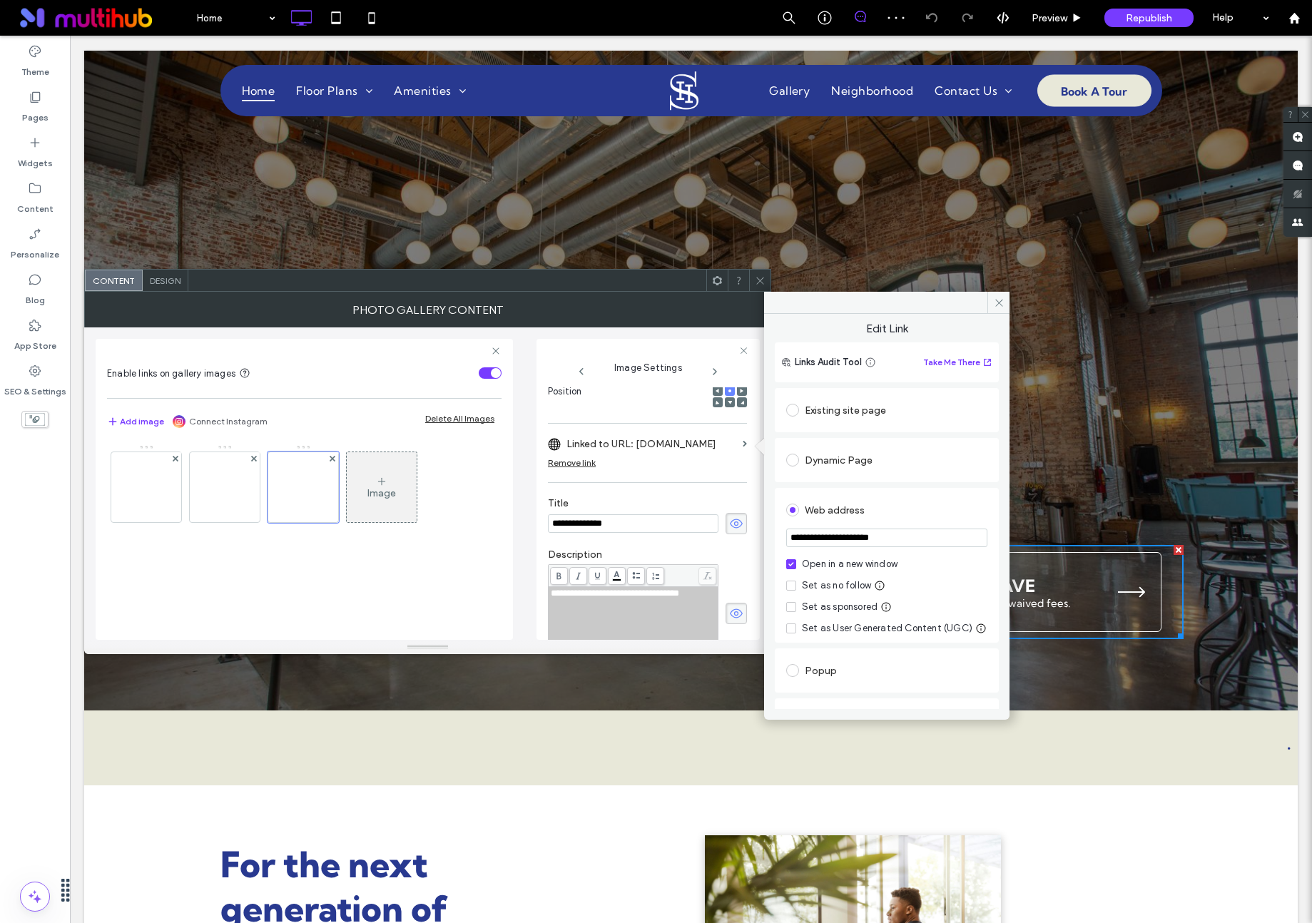
click at [850, 412] on div "Existing site page" at bounding box center [886, 410] width 201 height 23
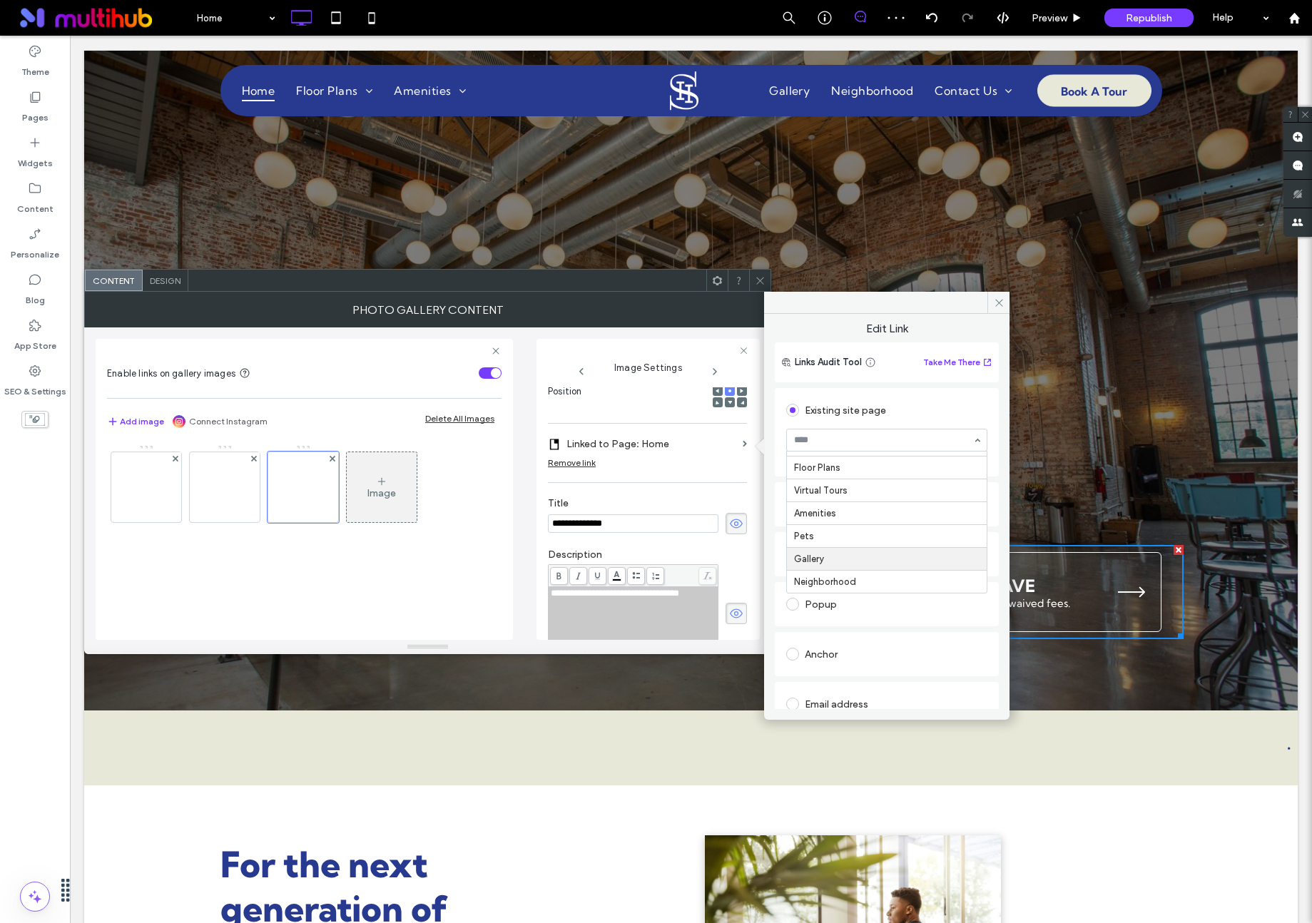
scroll to position [112, 0]
click at [997, 304] on use at bounding box center [998, 302] width 7 height 7
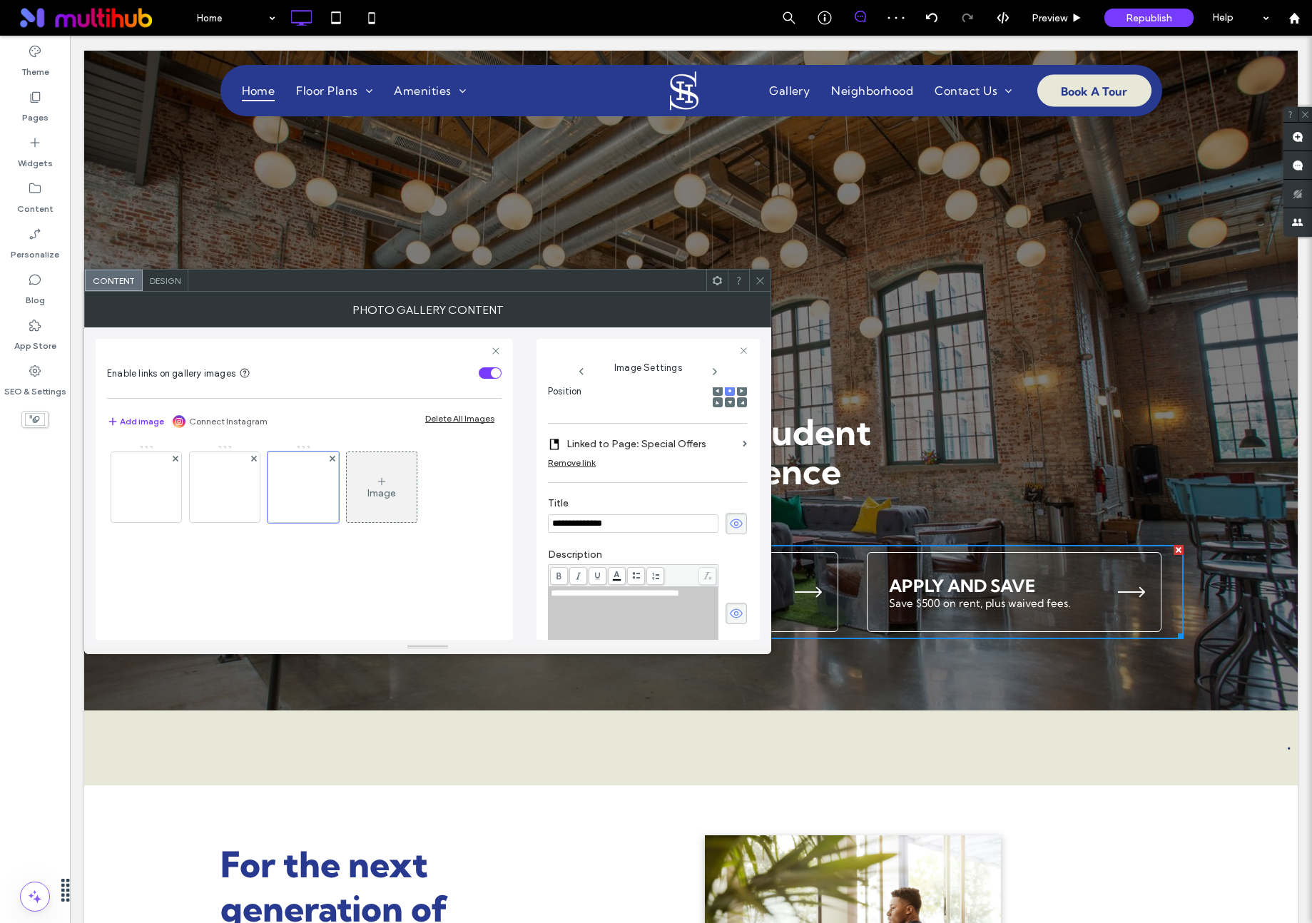
click at [761, 278] on icon at bounding box center [760, 280] width 11 height 11
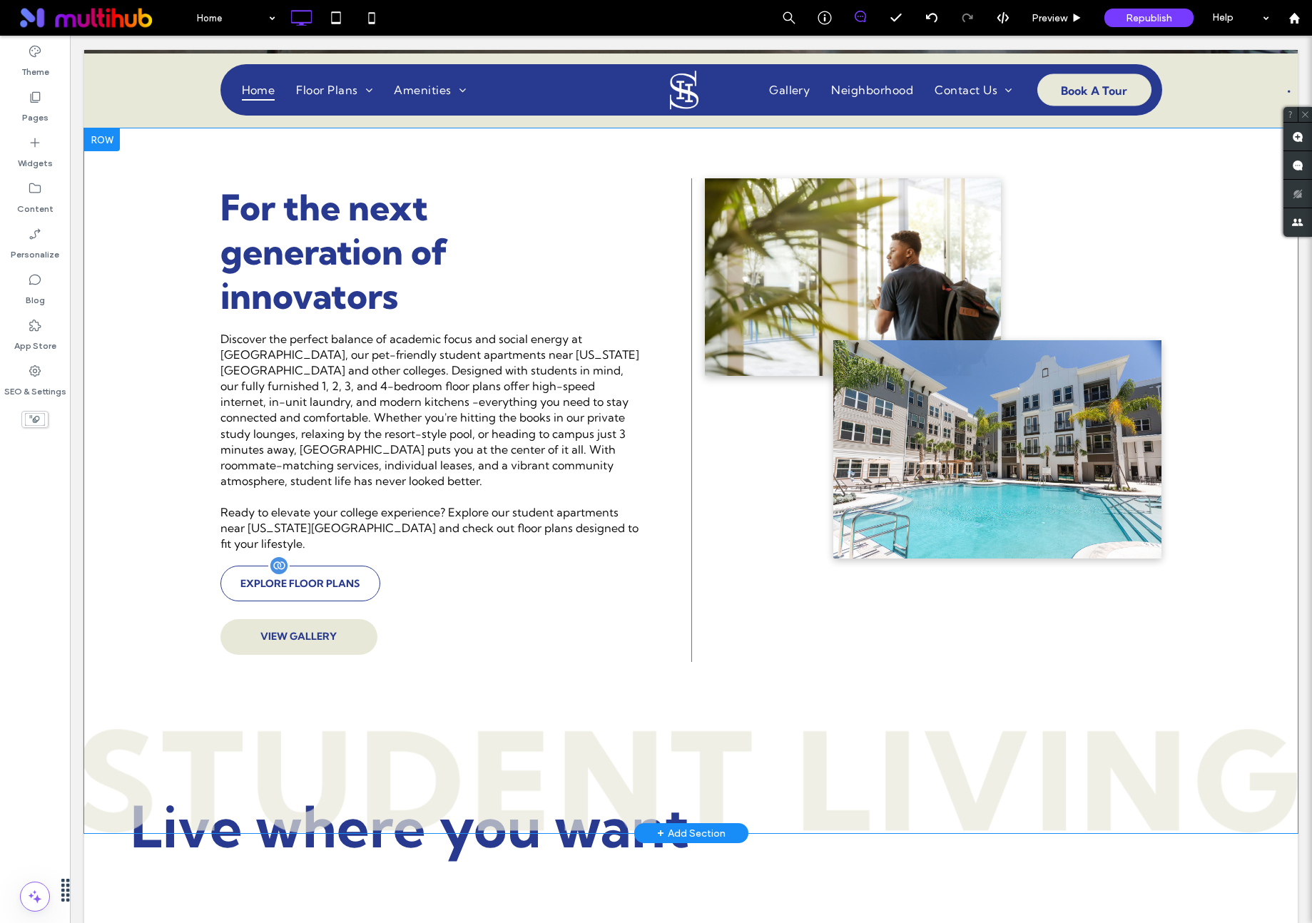
scroll to position [656, 0]
click at [351, 579] on span at bounding box center [300, 584] width 160 height 36
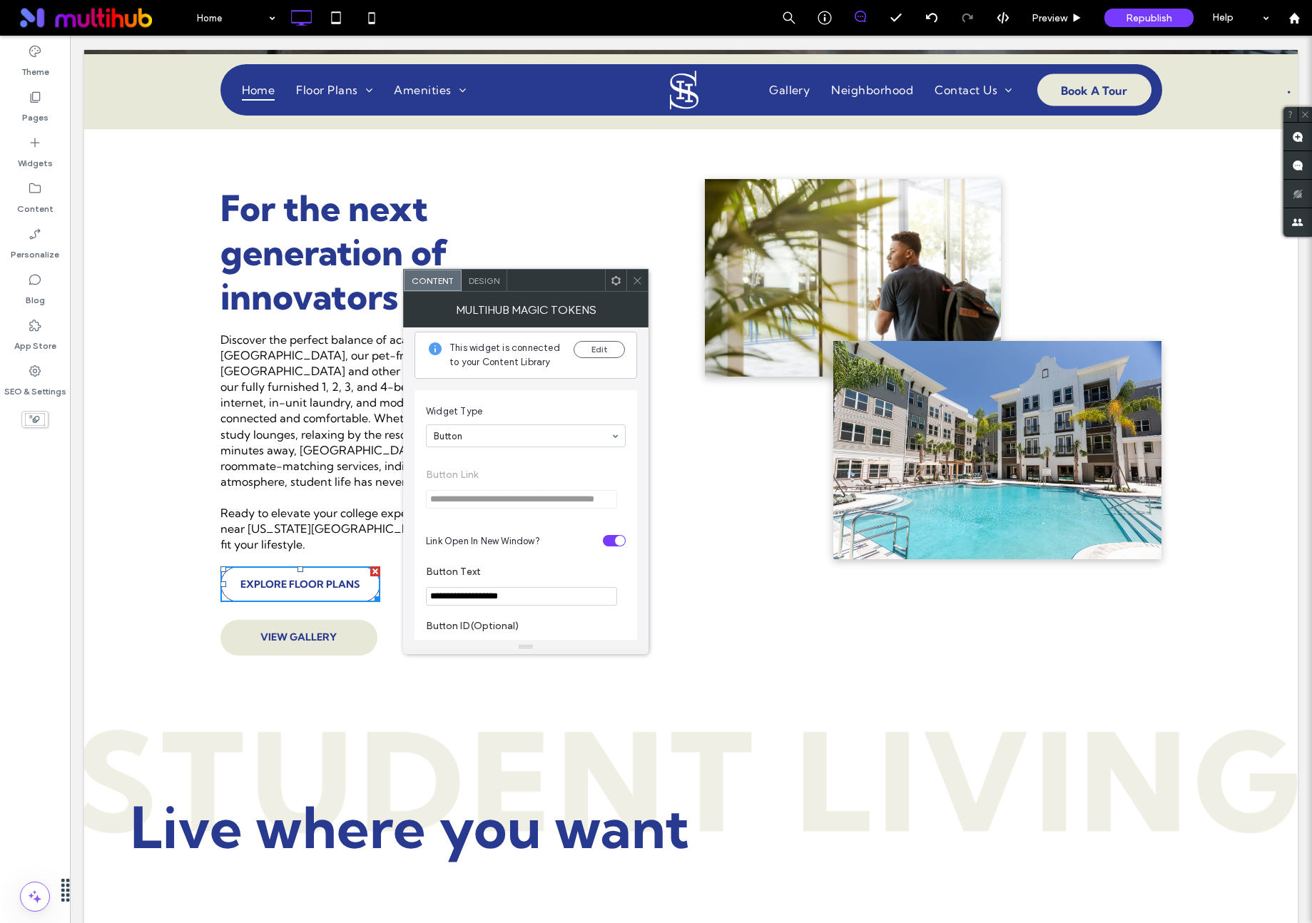
scroll to position [0, 0]
click at [470, 286] on div "Design" at bounding box center [485, 280] width 46 height 21
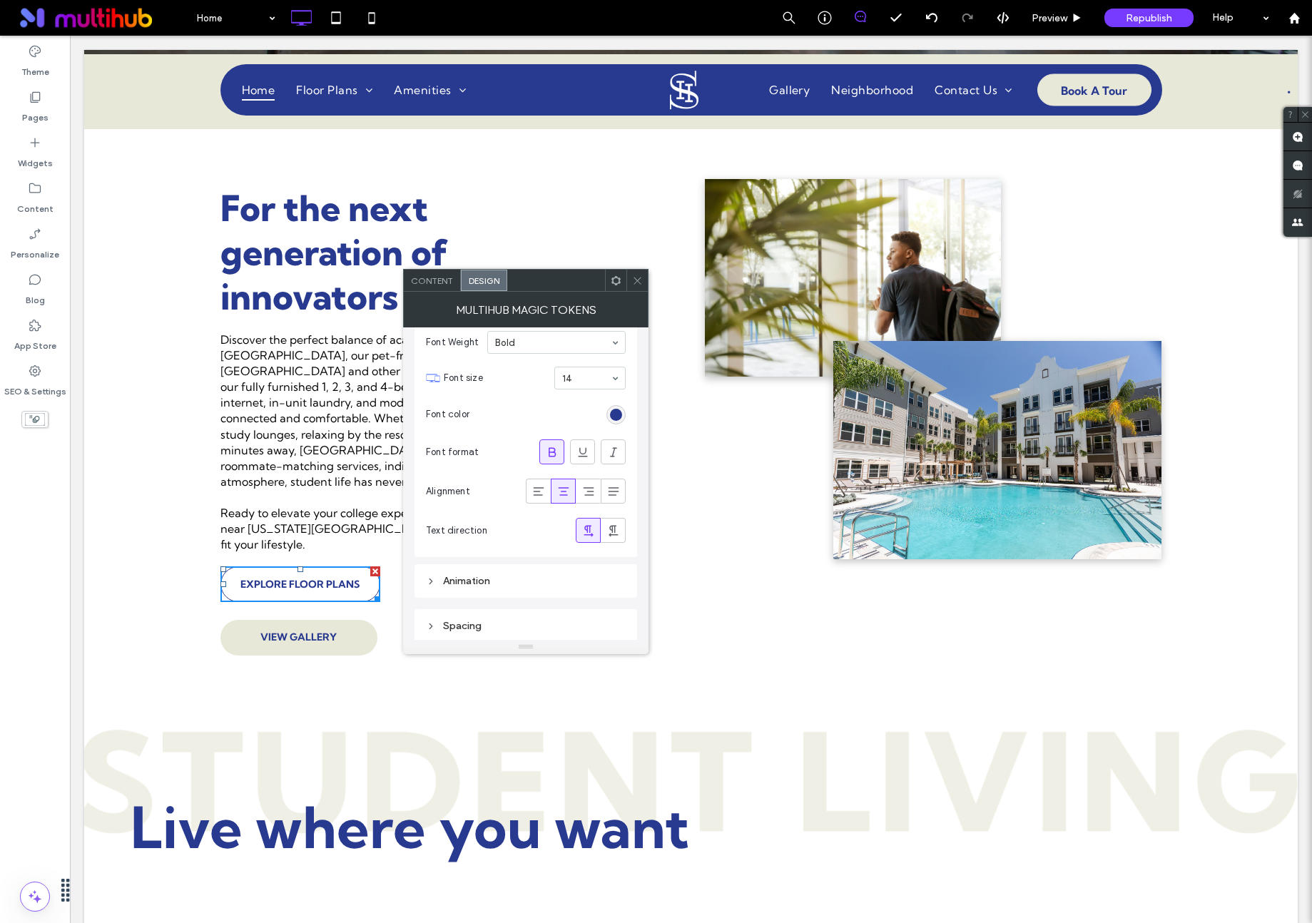
scroll to position [603, 0]
drag, startPoint x: 633, startPoint y: 285, endPoint x: 624, endPoint y: 297, distance: 14.7
click at [633, 285] on span at bounding box center [637, 280] width 11 height 21
